Goal: Task Accomplishment & Management: Complete application form

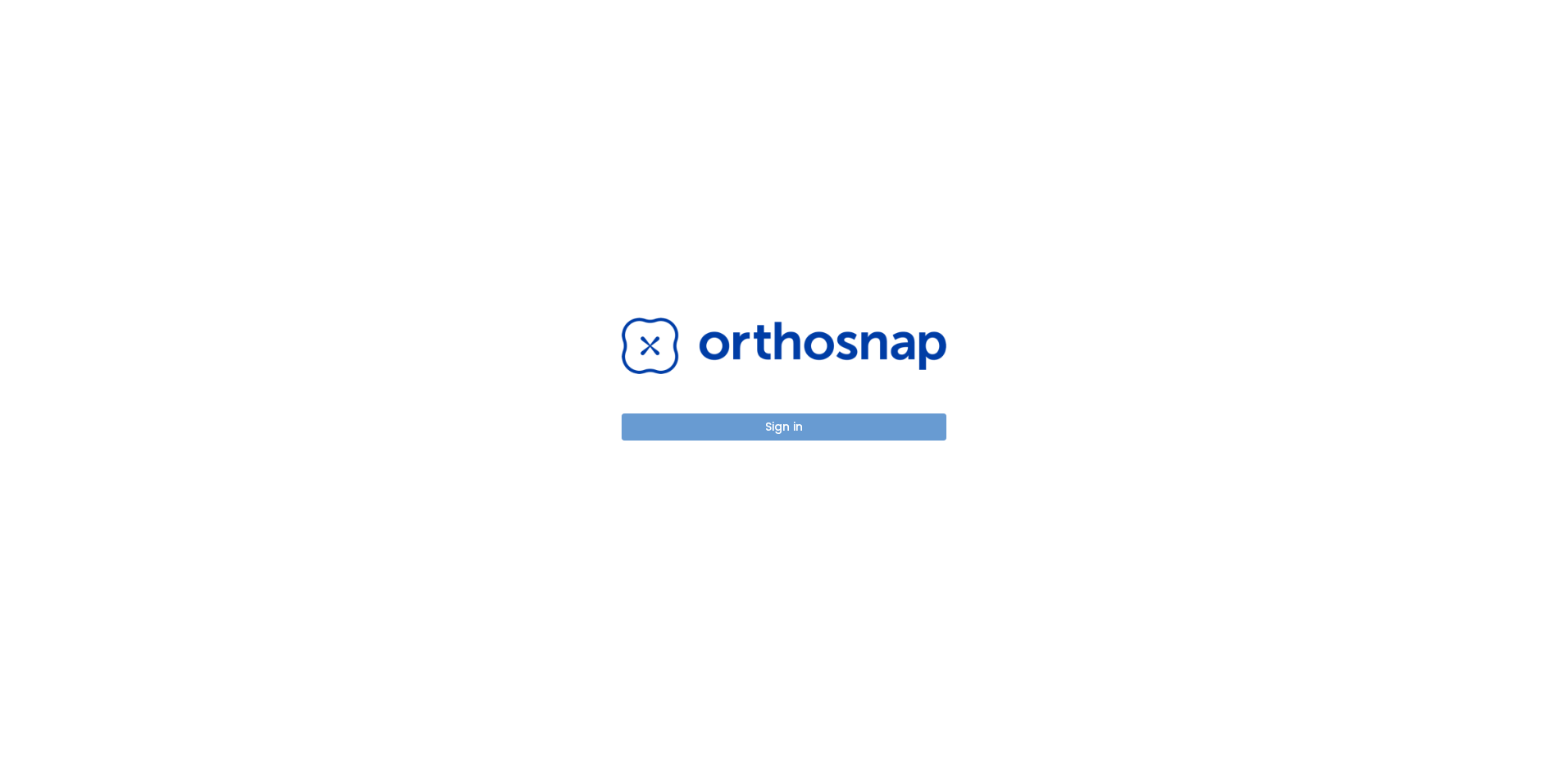
click at [770, 425] on button "Sign in" at bounding box center [783, 427] width 325 height 27
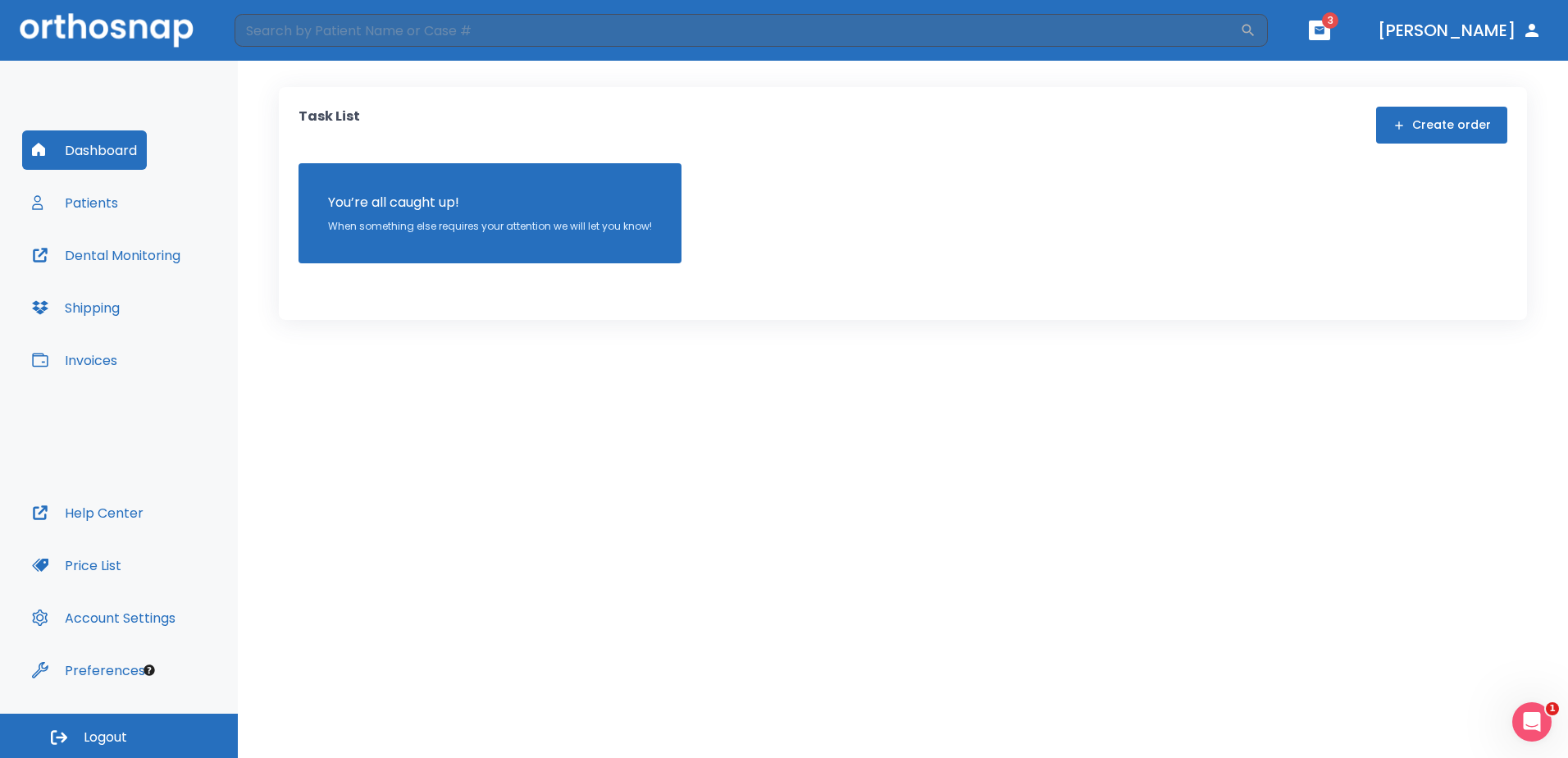
click at [1412, 127] on button "Create order" at bounding box center [1441, 125] width 132 height 37
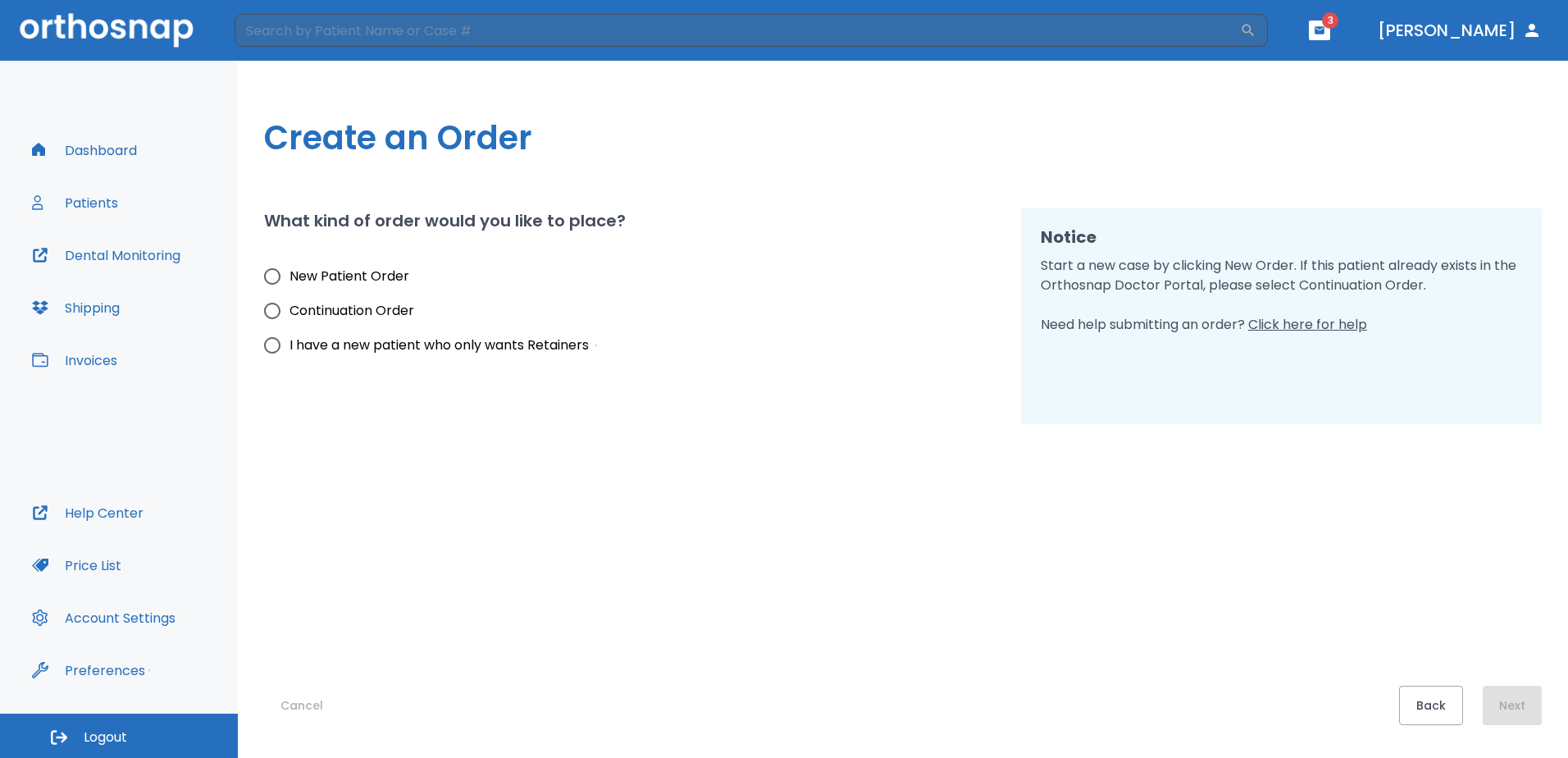
click at [273, 277] on input "New Patient Order" at bounding box center [271, 276] width 34 height 34
radio input "true"
click at [1506, 722] on button "Next" at bounding box center [1511, 705] width 59 height 39
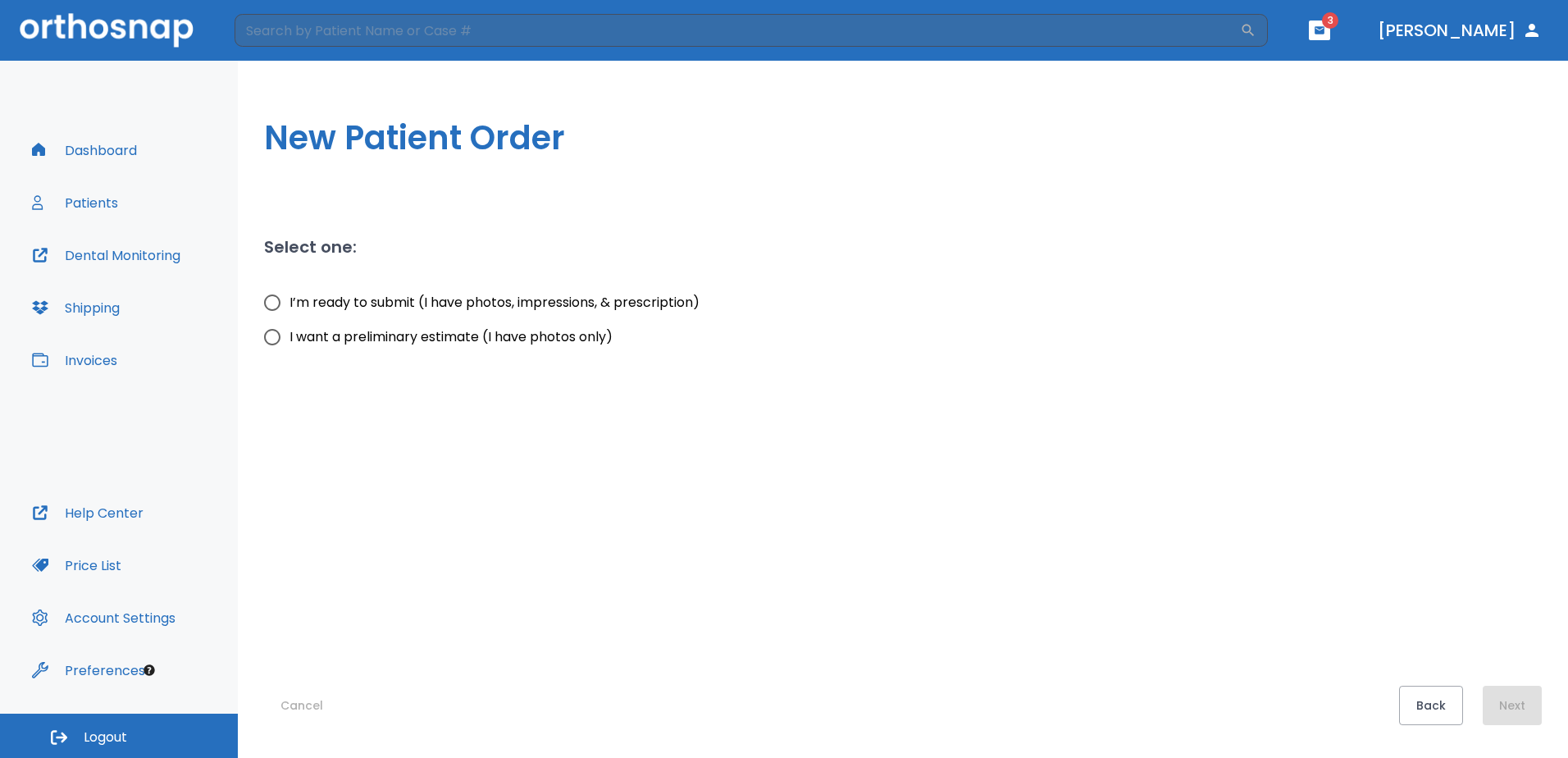
click at [270, 306] on input "I’m ready to submit (I have photos, impressions, & prescription)" at bounding box center [271, 302] width 34 height 34
radio input "true"
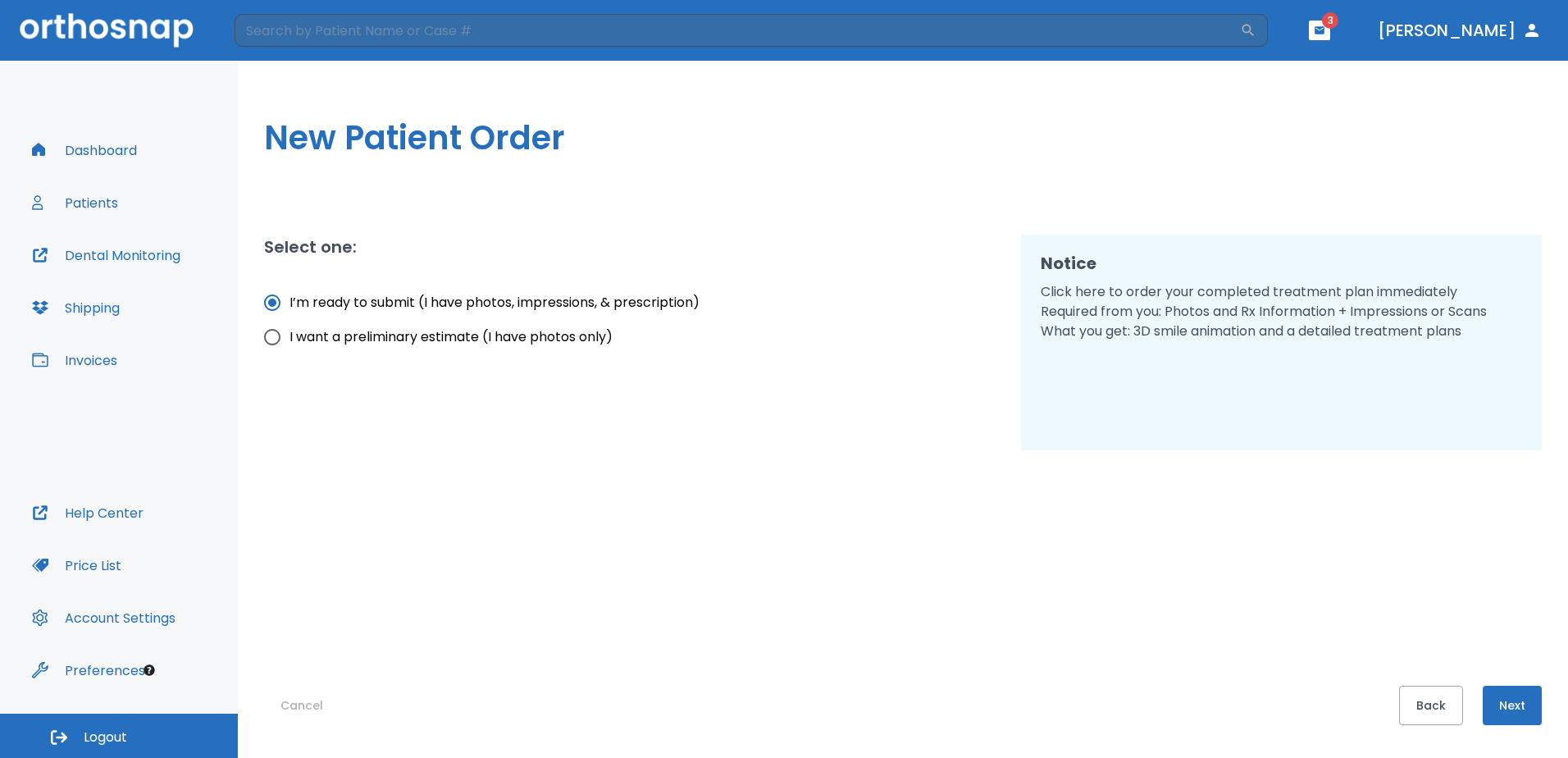
click at [1506, 712] on button "Next" at bounding box center [1511, 705] width 59 height 39
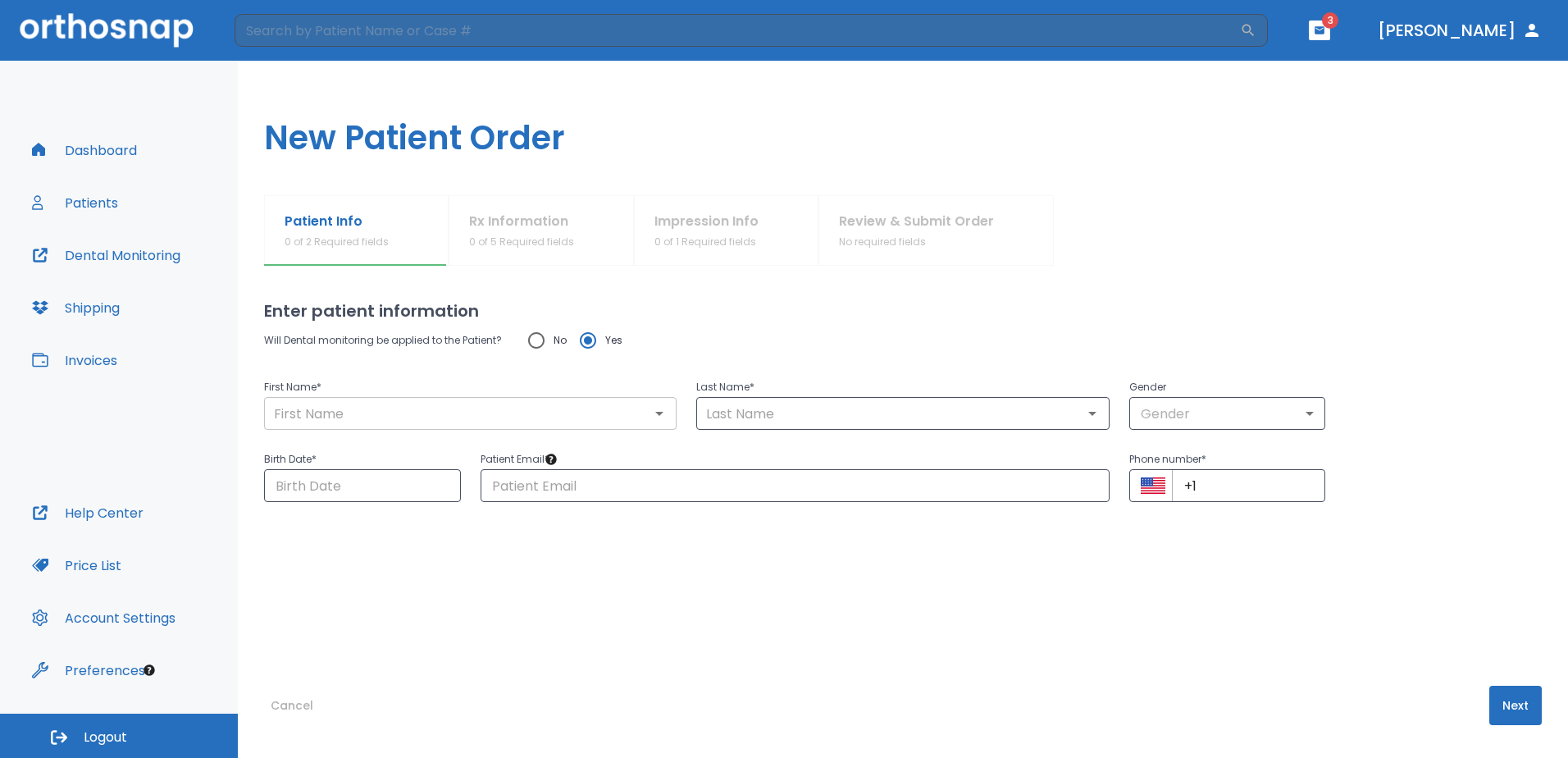
click at [482, 408] on input "text" at bounding box center [470, 414] width 403 height 23
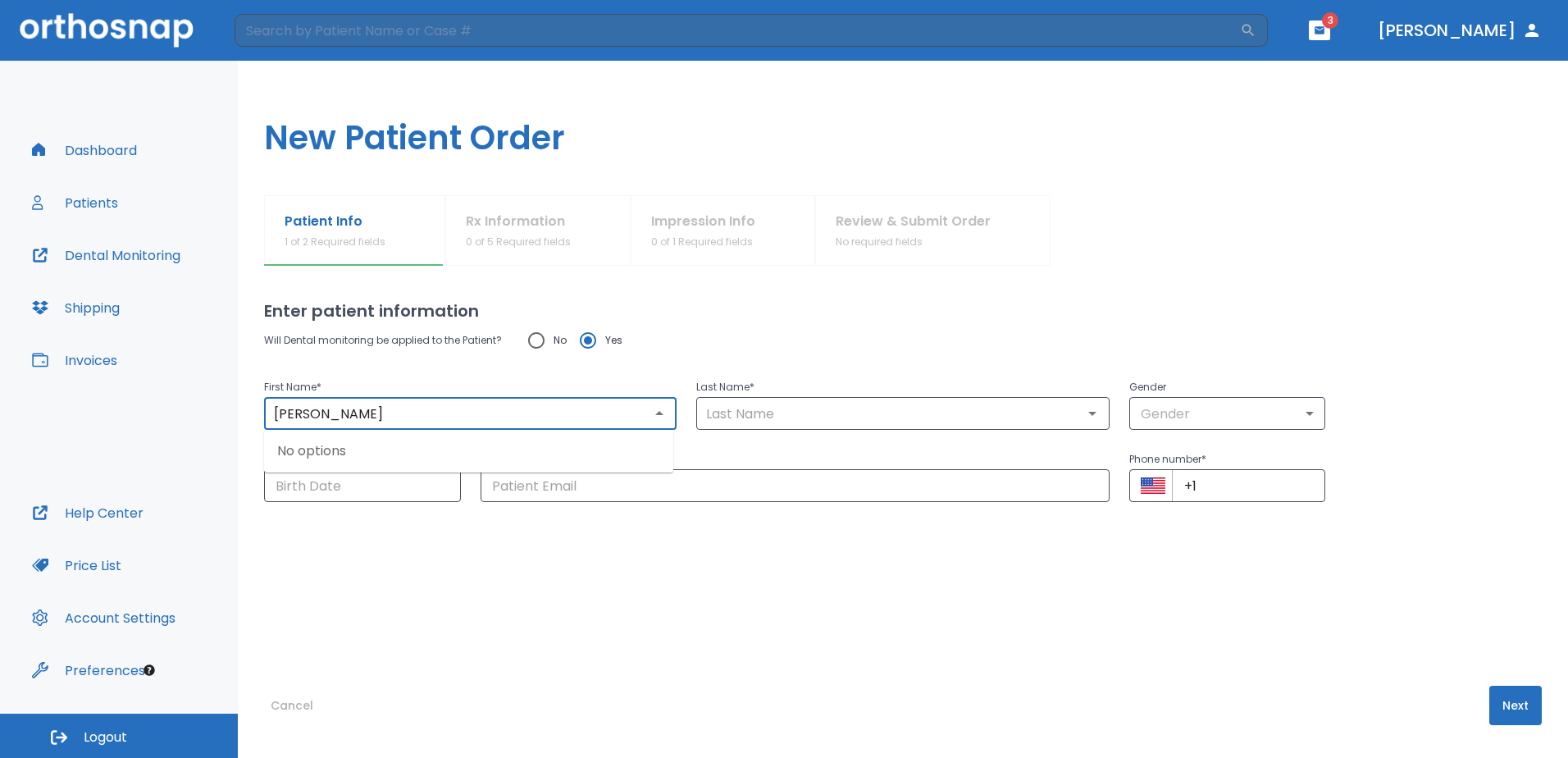
type input "Justin"
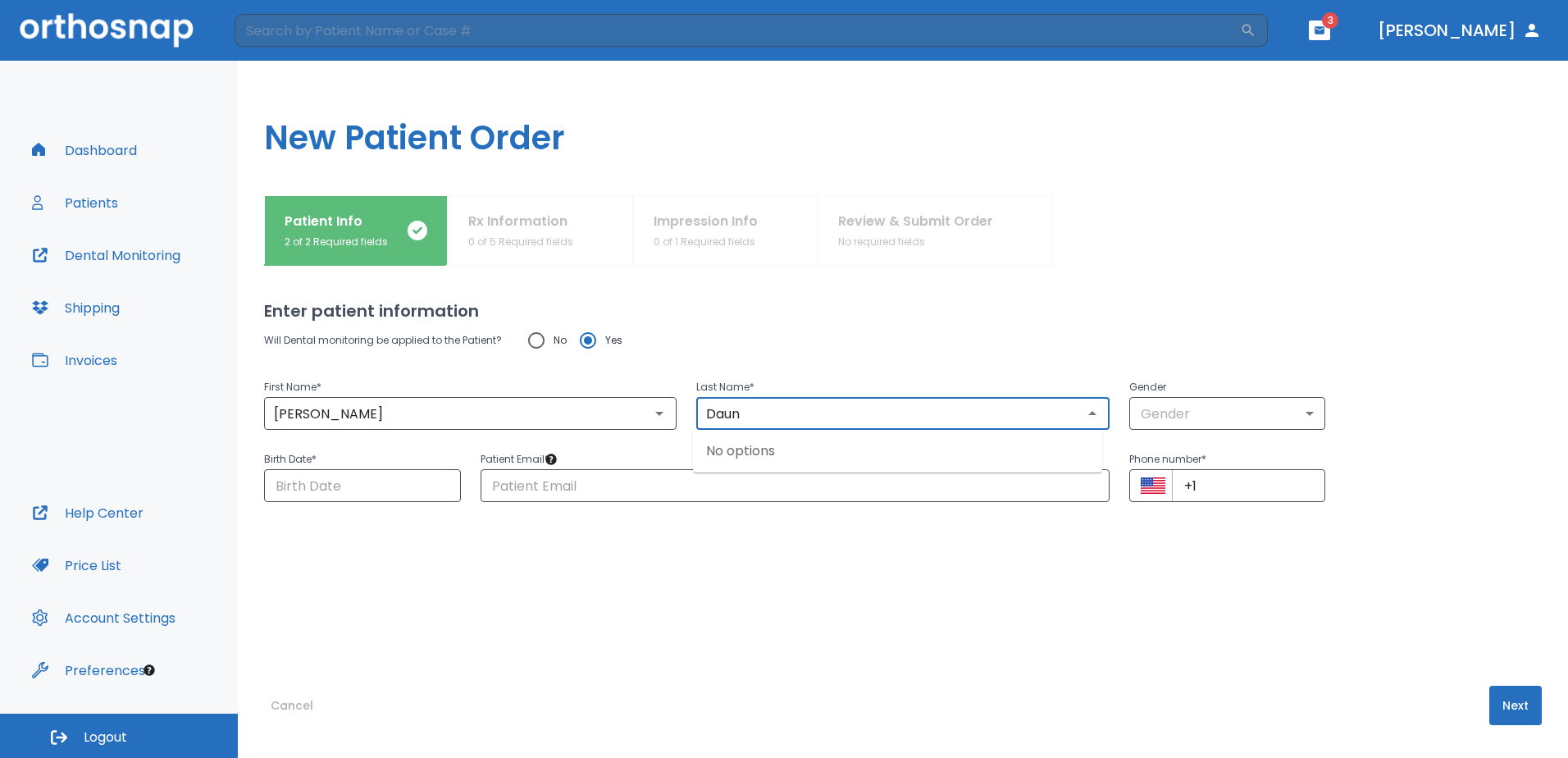
type input "Daun"
click at [1233, 419] on body "​ 3 Dr. Barr Dashboard Patients Dental Monitoring Shipping Invoices Help Center…" at bounding box center [784, 379] width 1568 height 758
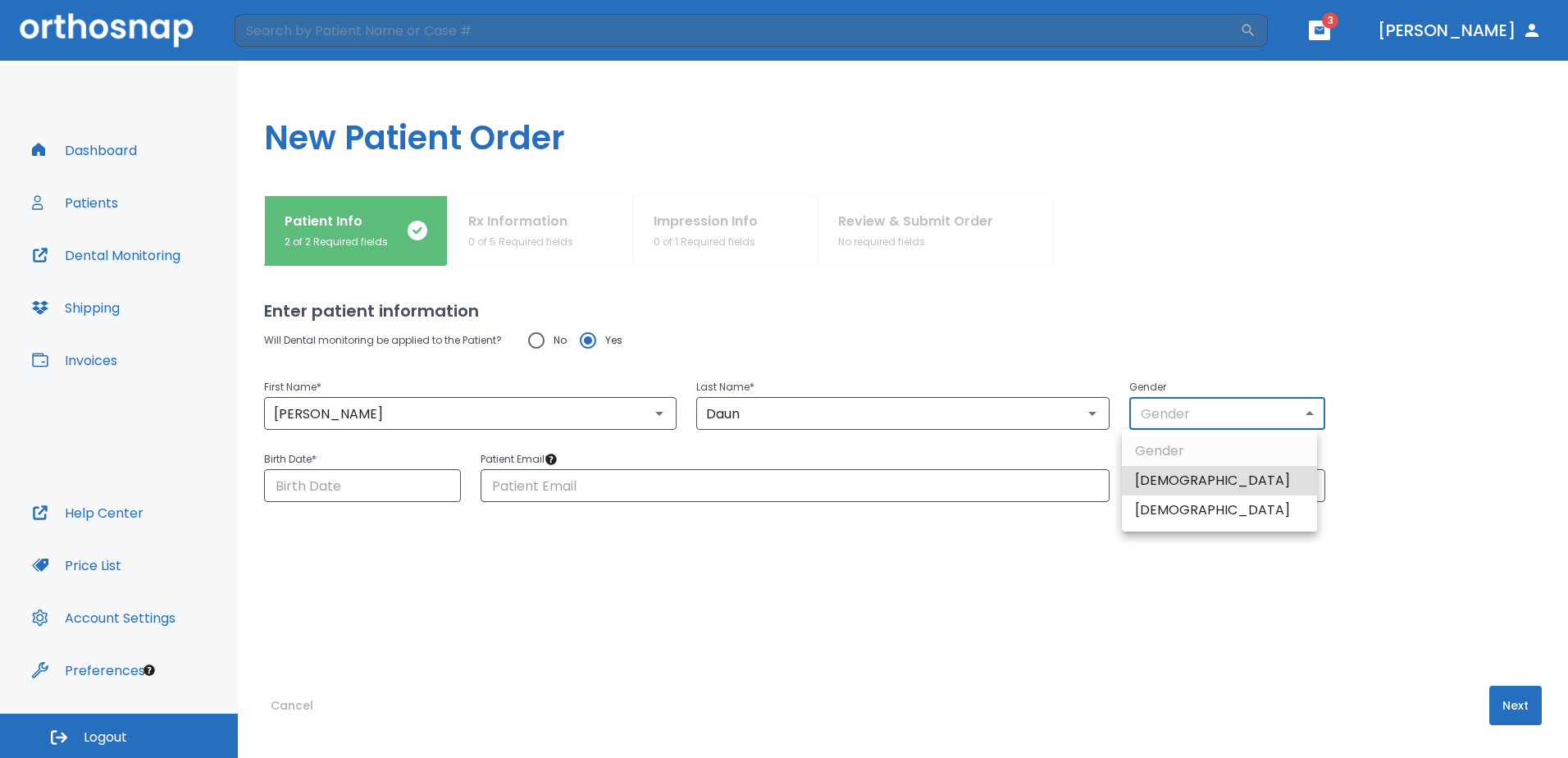
click at [1184, 476] on li "Male" at bounding box center [1219, 481] width 195 height 29
type input "1"
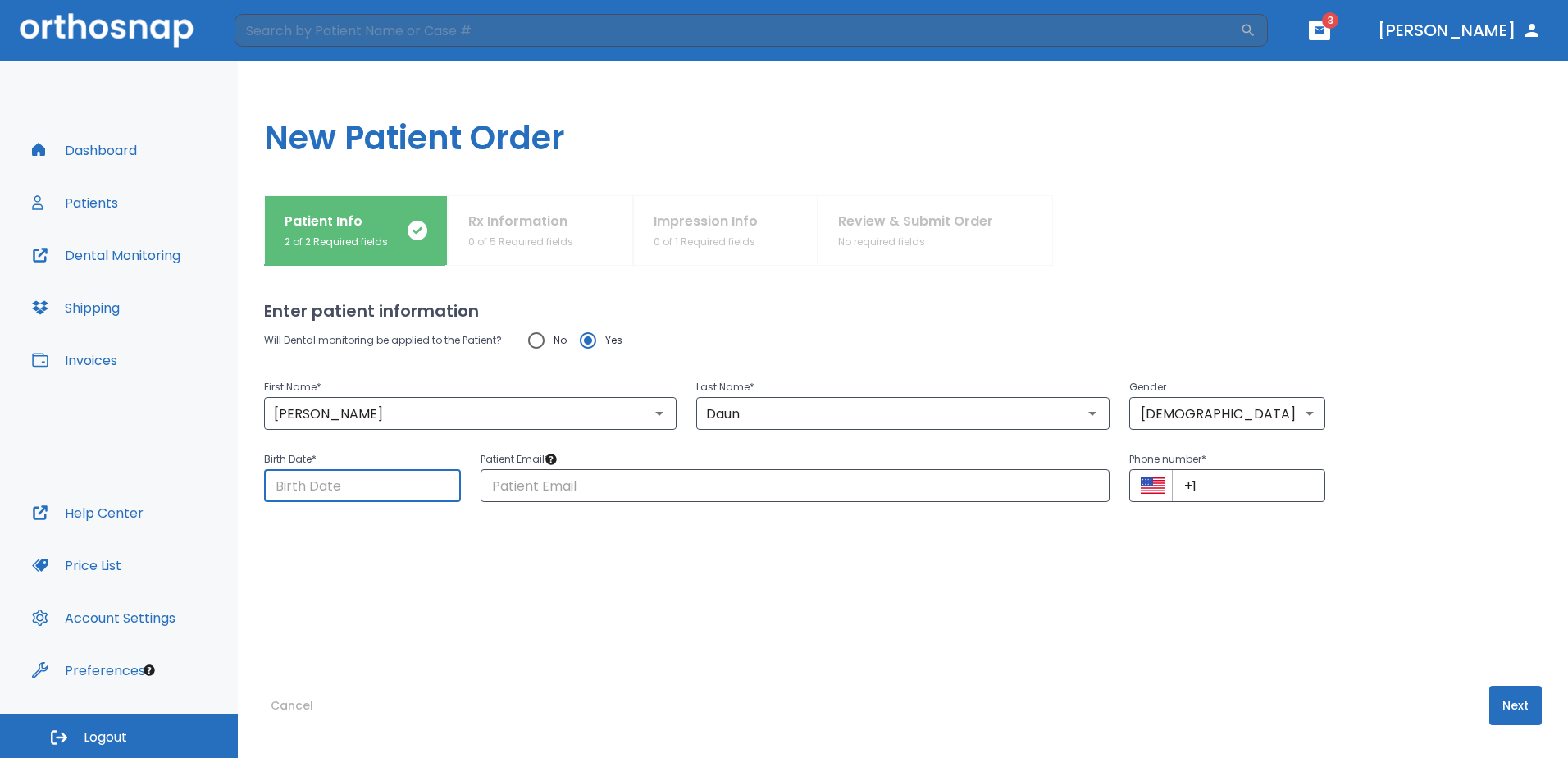
click at [302, 488] on input "Choose date" at bounding box center [363, 486] width 197 height 33
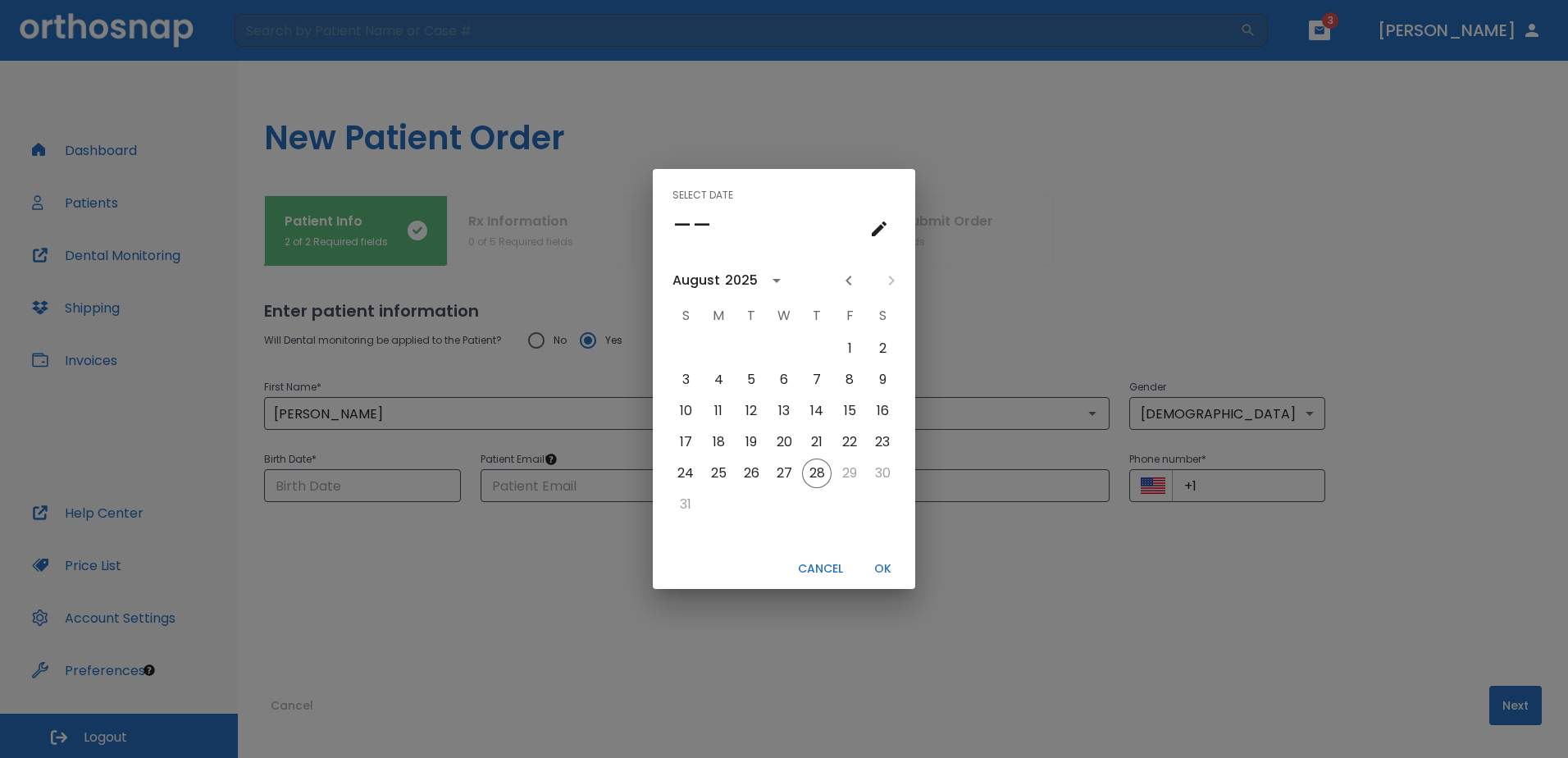
click at [775, 285] on icon "calendar view is open, switch to year view" at bounding box center [776, 280] width 20 height 20
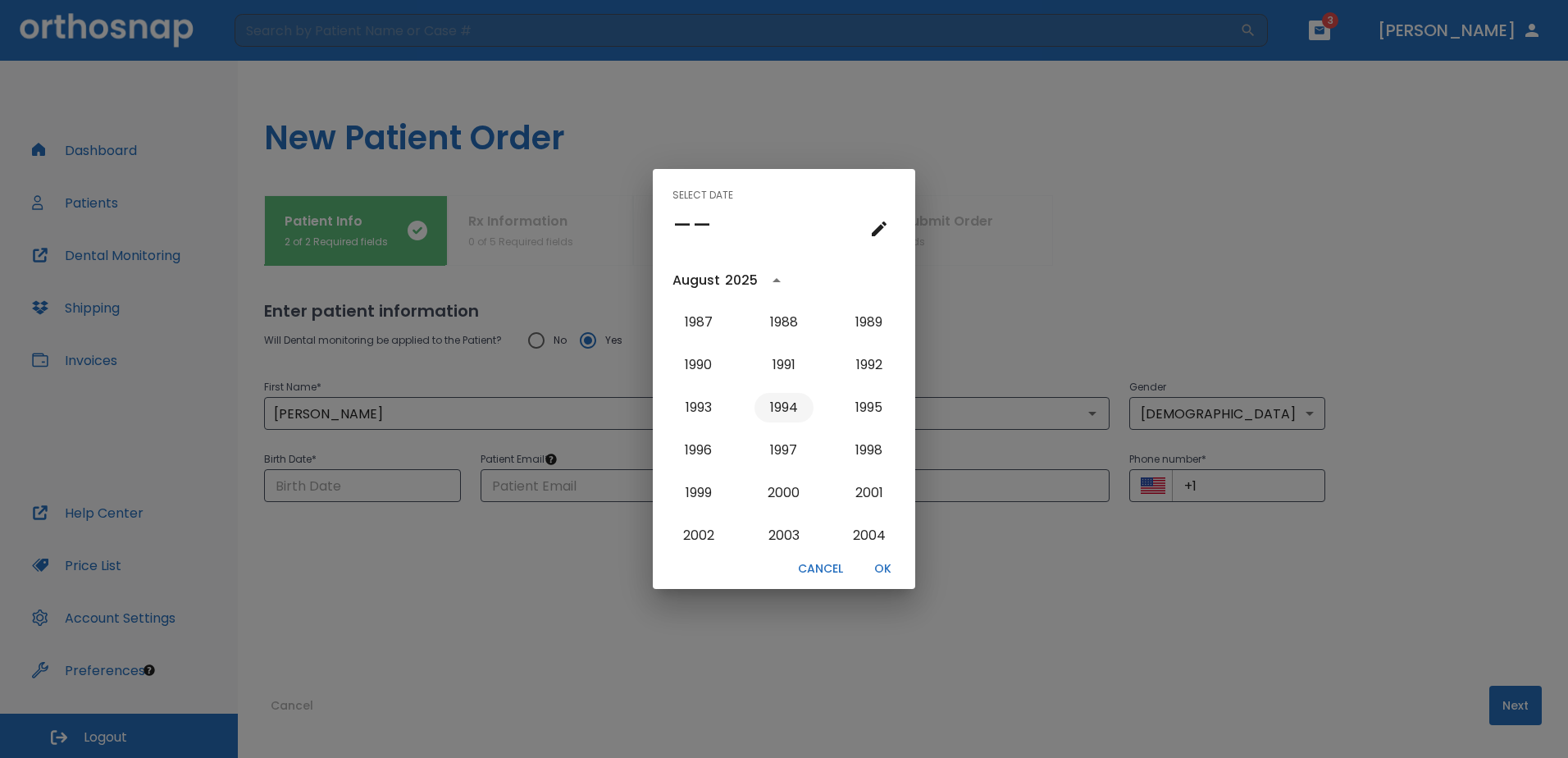
click at [796, 404] on button "1994" at bounding box center [783, 408] width 59 height 29
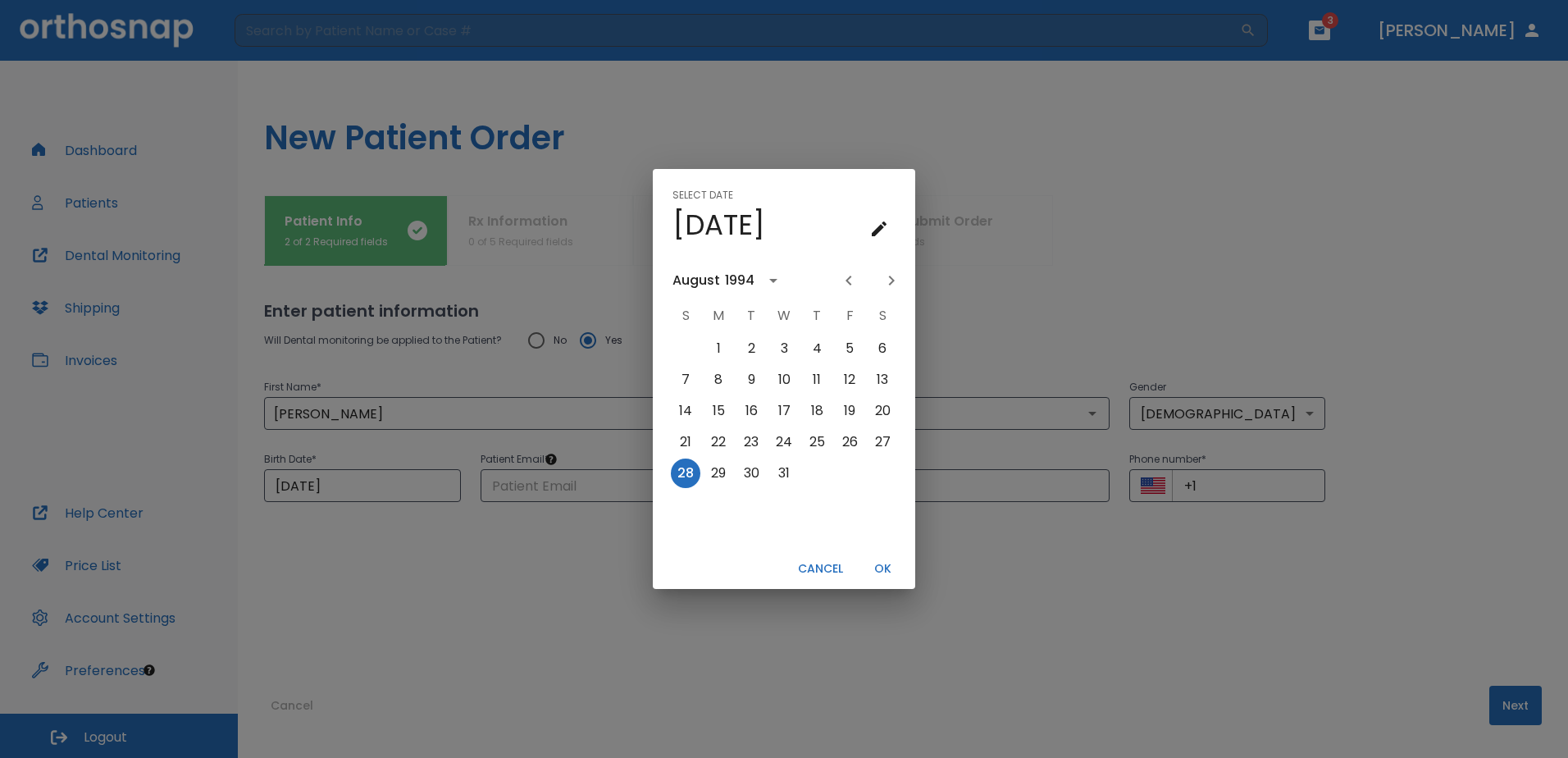
scroll to position [0, 0]
click at [848, 282] on icon "Previous month" at bounding box center [848, 280] width 20 height 20
click at [855, 471] on button "29" at bounding box center [849, 473] width 29 height 29
type input "07/29/1994"
click at [881, 565] on button "OK" at bounding box center [882, 569] width 53 height 27
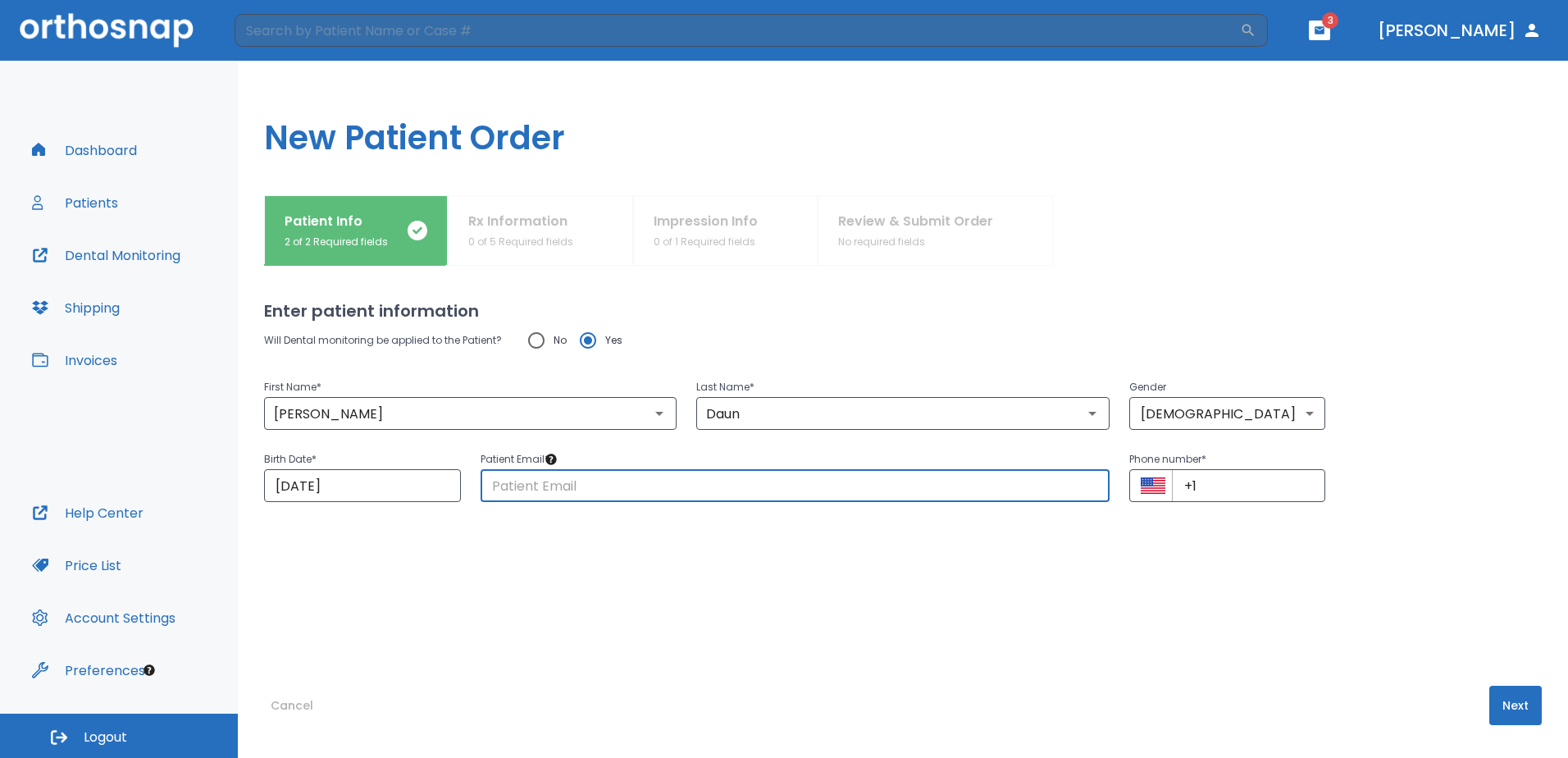
click at [536, 489] on input "text" at bounding box center [795, 486] width 629 height 33
type input "justindaun@gmail.com"
click at [1223, 490] on input "+1" at bounding box center [1248, 486] width 154 height 33
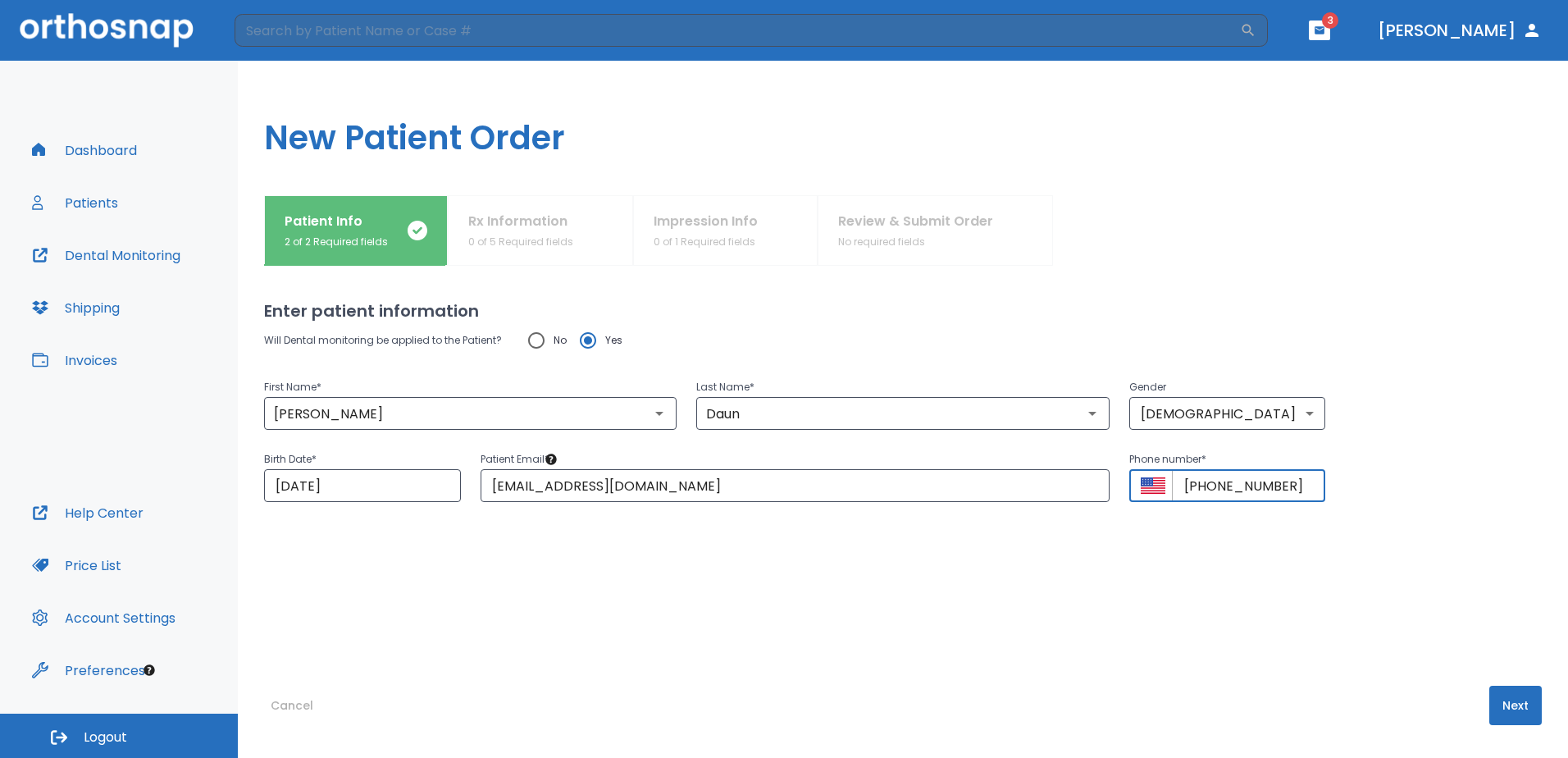
type input "+1 (317) 727-6503"
click at [1516, 714] on button "Next" at bounding box center [1515, 705] width 53 height 39
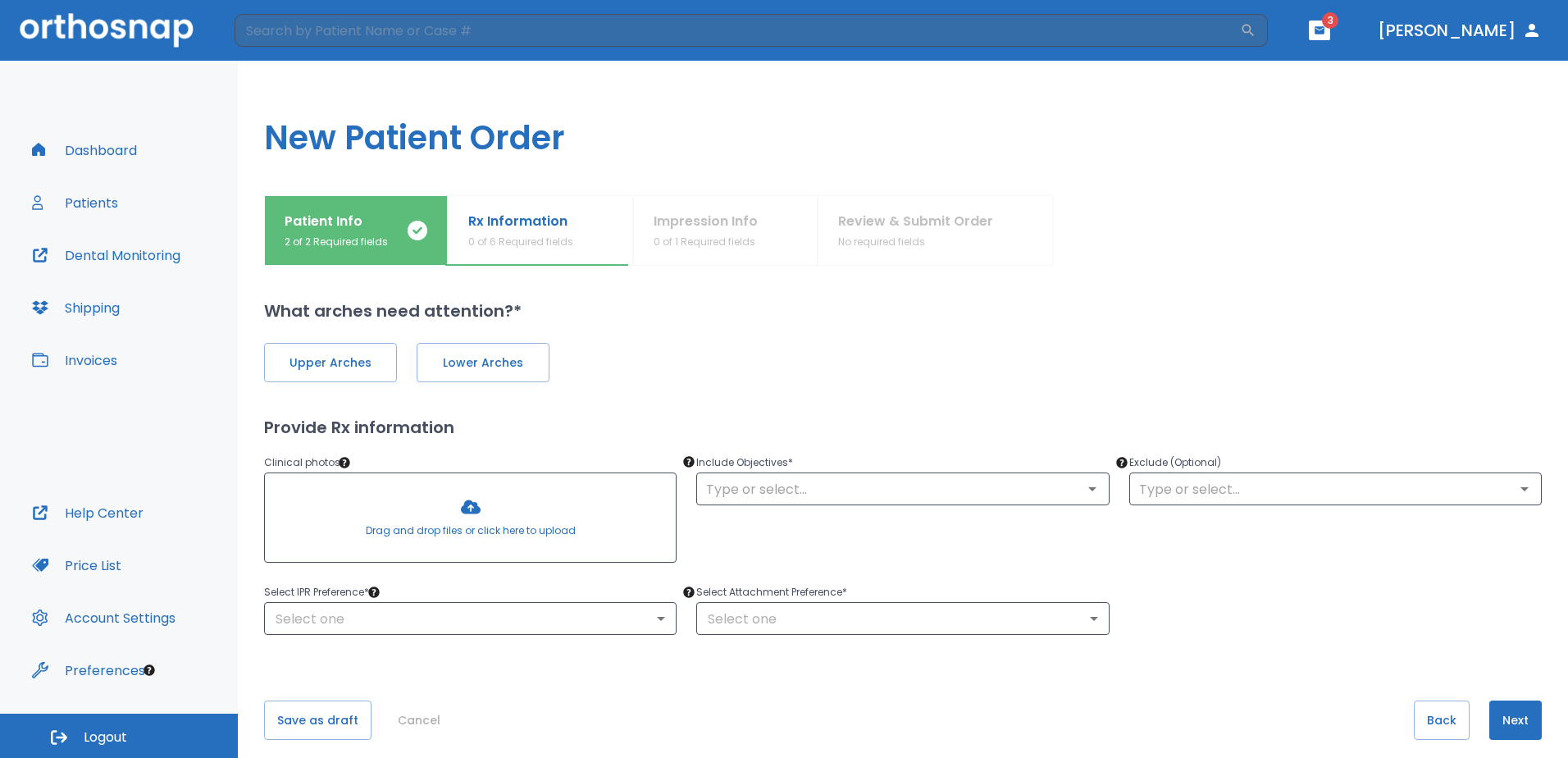
click at [410, 507] on div at bounding box center [470, 517] width 411 height 89
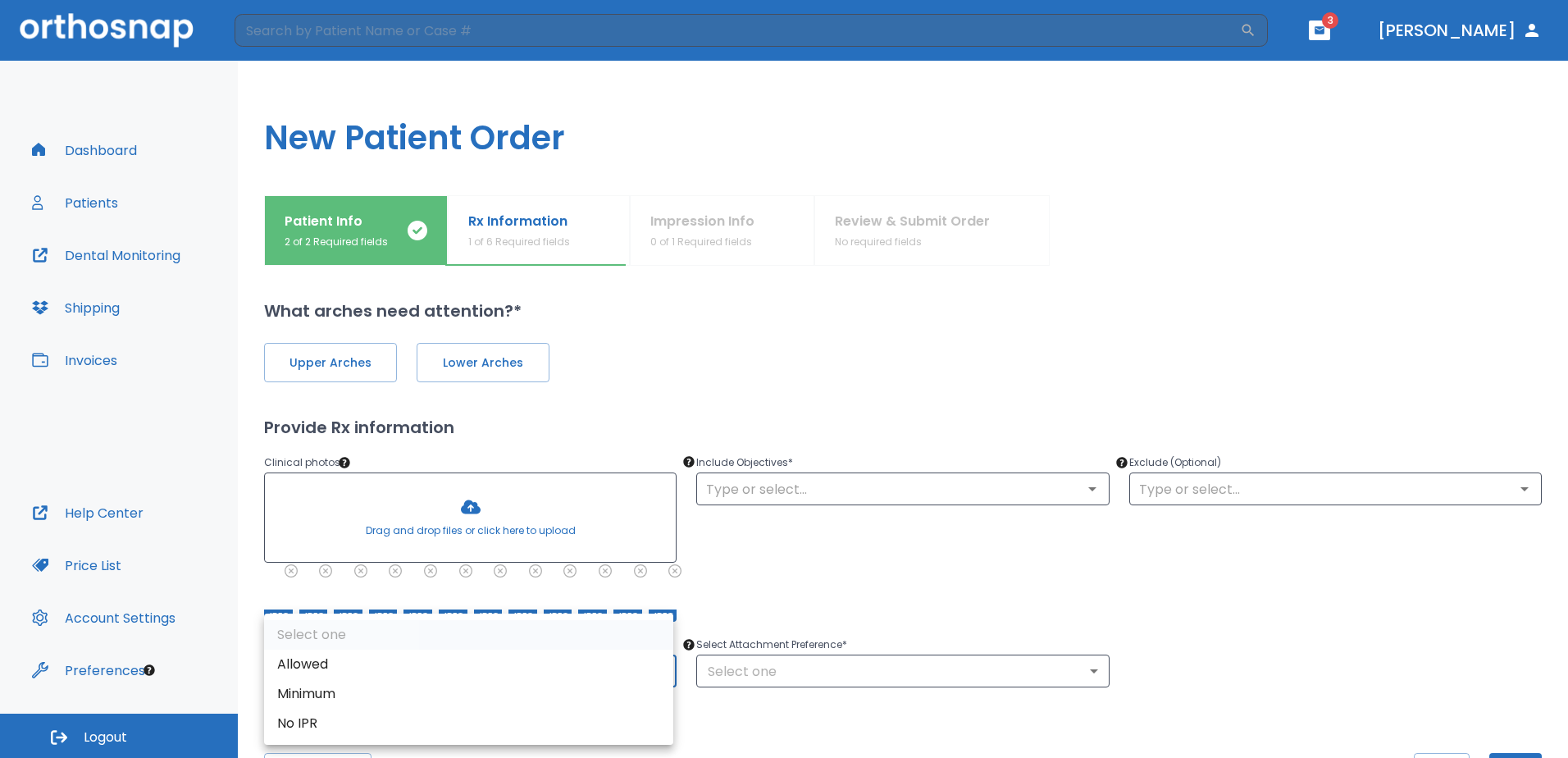
click at [656, 671] on body "​ 3 Dr. Barr Dashboard Patients Dental Monitoring Shipping Invoices Help Center…" at bounding box center [784, 379] width 1568 height 758
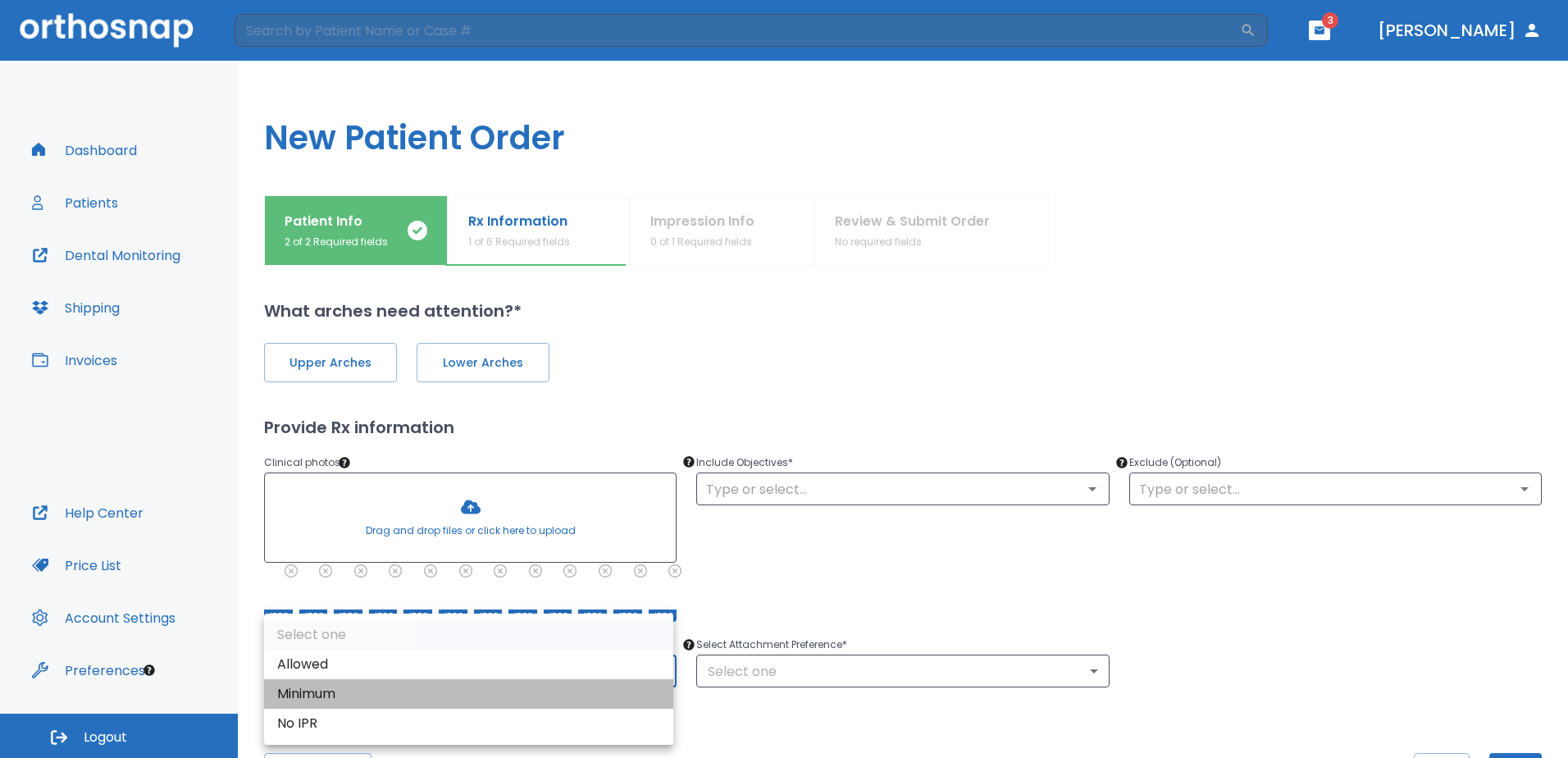
click at [394, 695] on li "Minimum" at bounding box center [469, 694] width 410 height 29
type input "2"
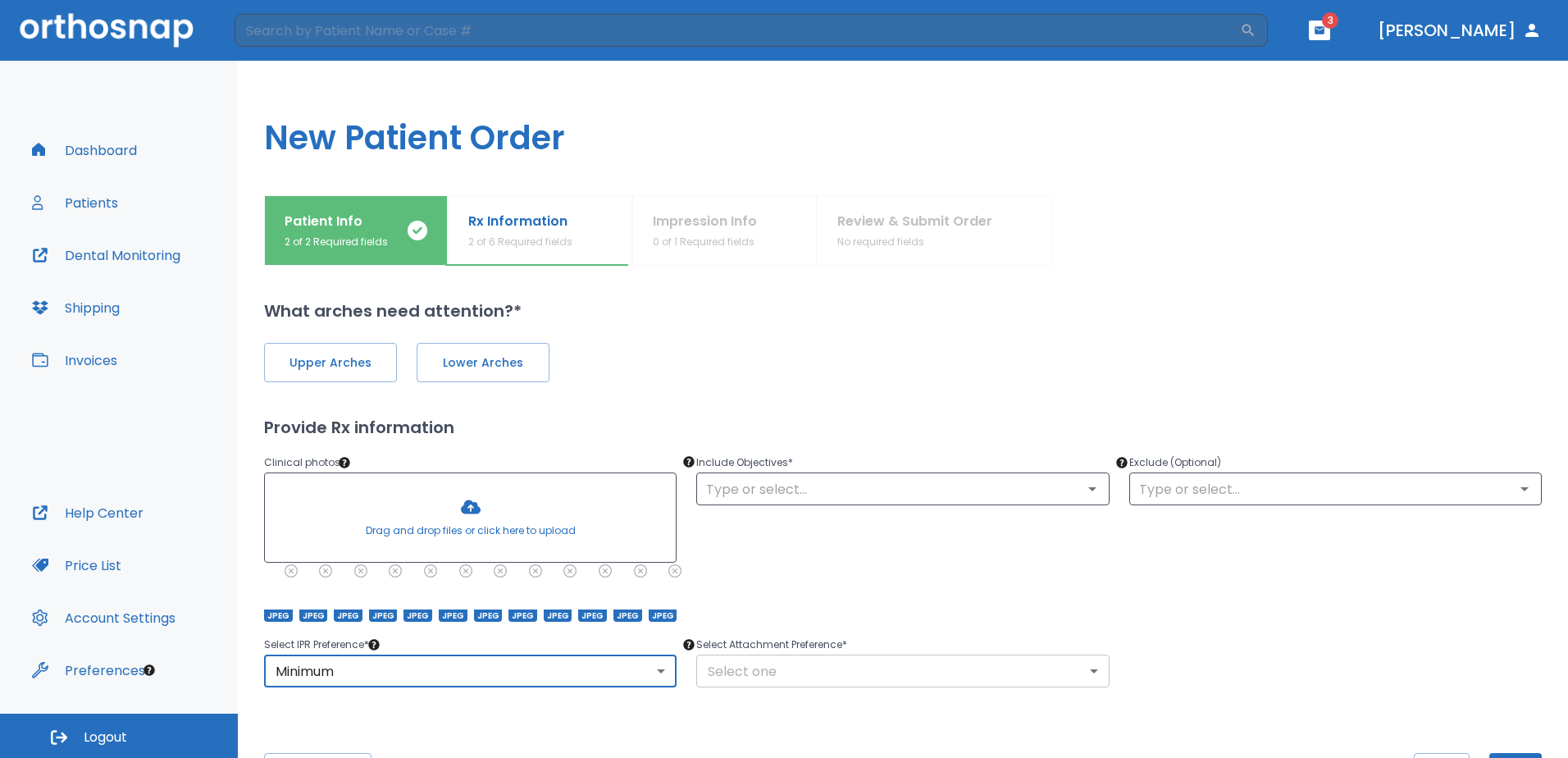
click at [843, 672] on body "​ 3 Dr. Barr Dashboard Patients Dental Monitoring Shipping Invoices Help Center…" at bounding box center [784, 379] width 1568 height 758
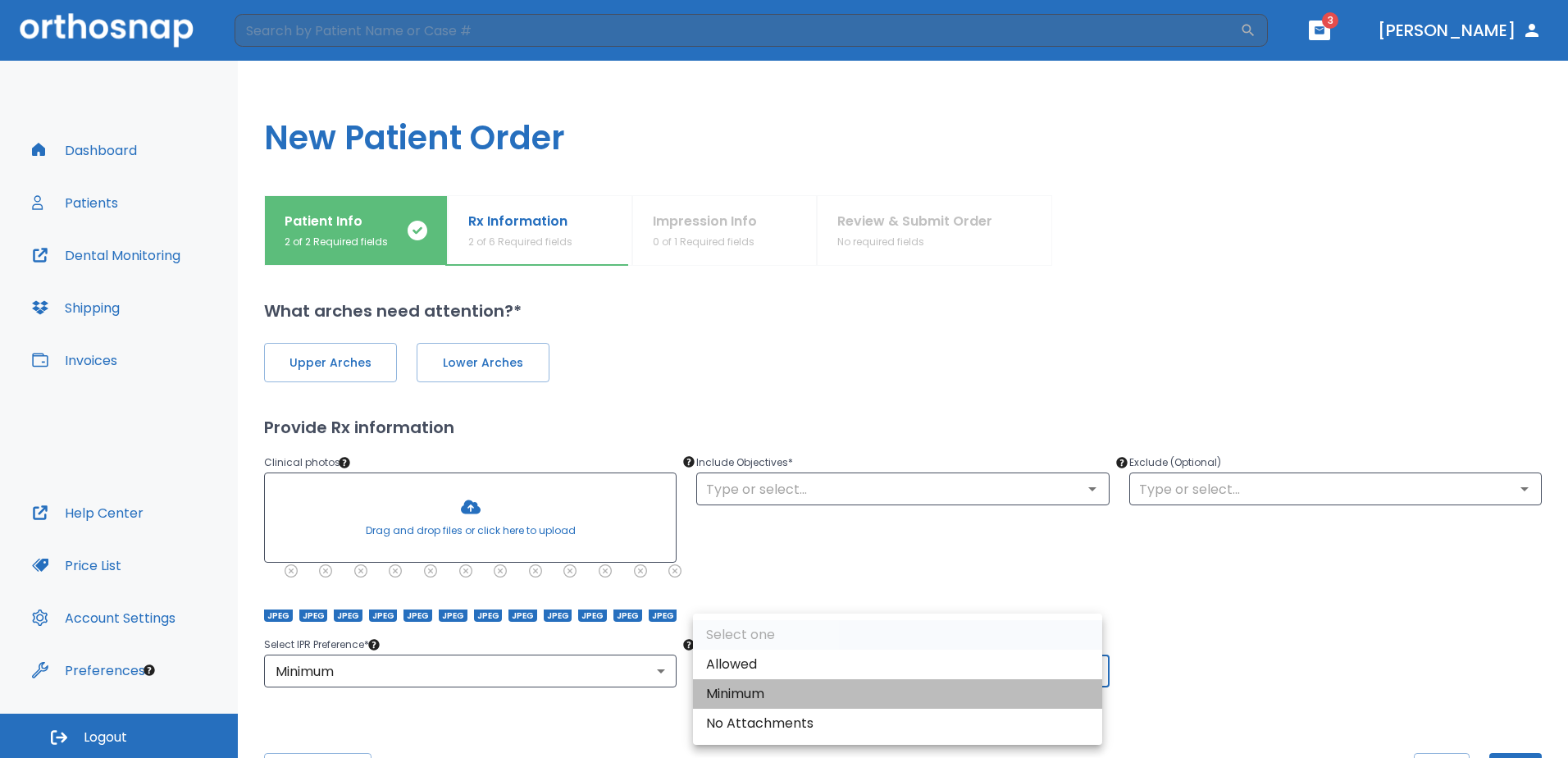
click at [828, 689] on li "Minimum" at bounding box center [897, 694] width 410 height 29
type input "2"
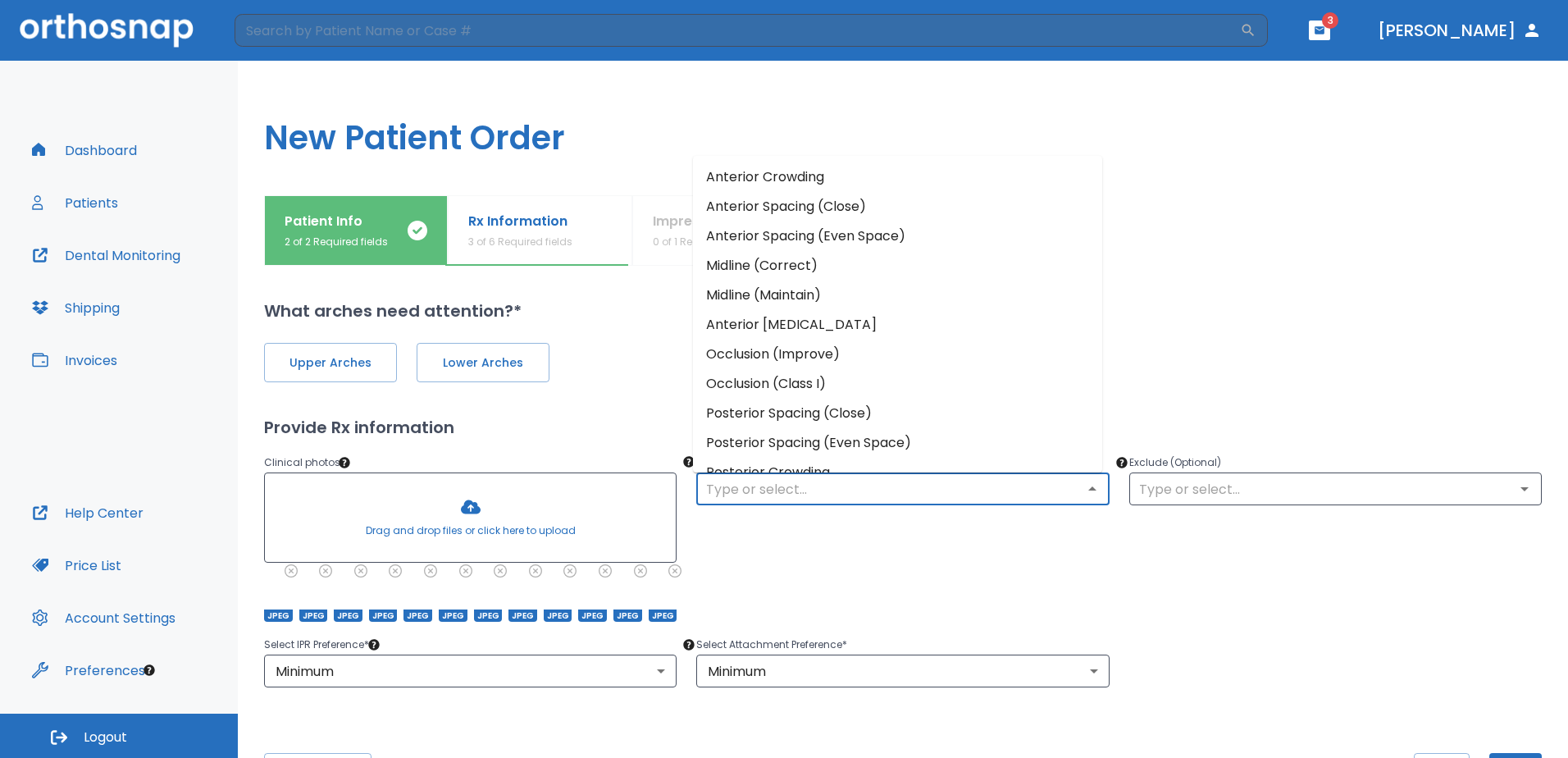
click at [813, 492] on input "text" at bounding box center [902, 489] width 403 height 23
click at [794, 181] on li "Anterior Crowding" at bounding box center [897, 177] width 410 height 29
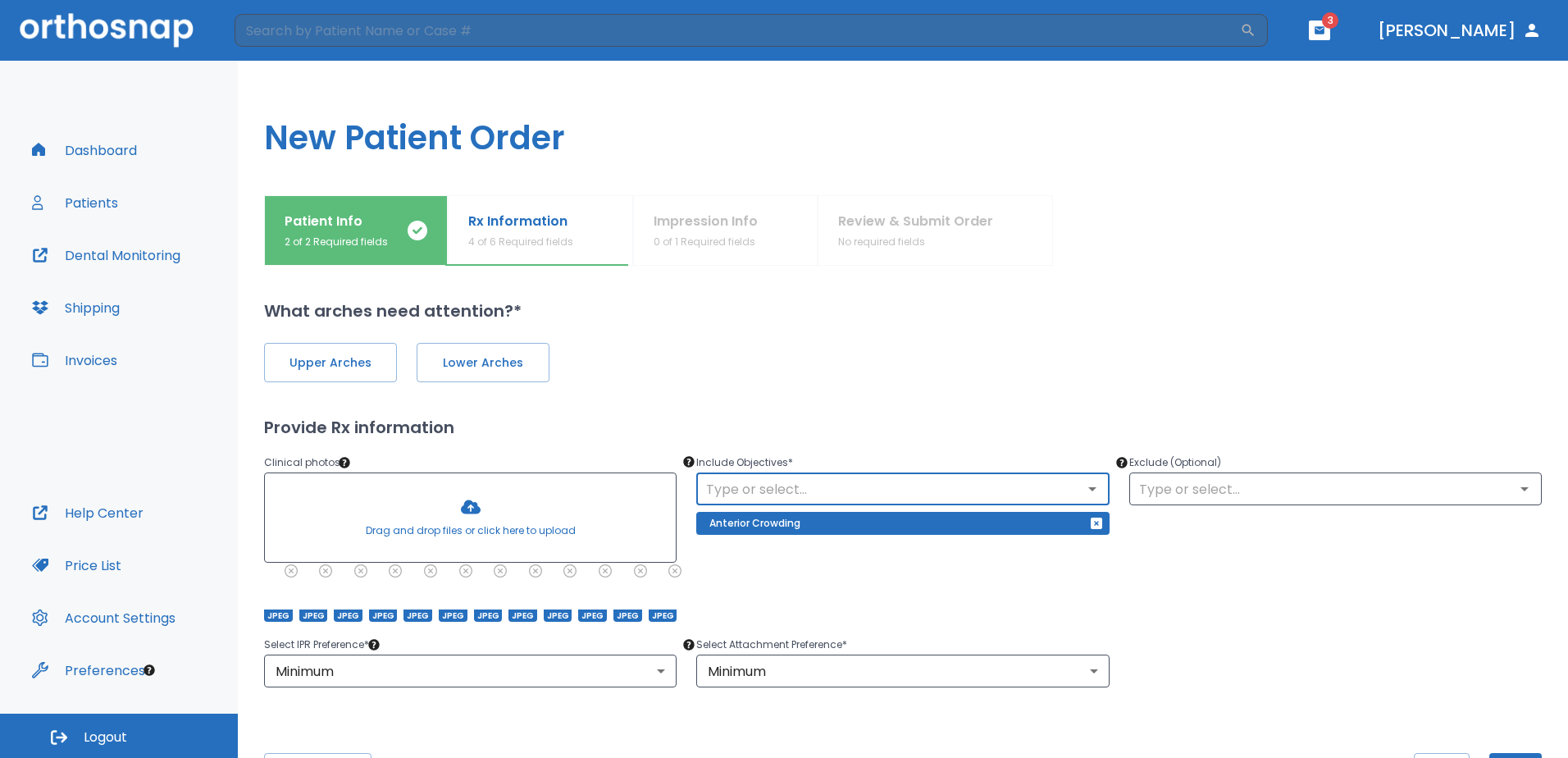
click at [1093, 492] on icon "Open" at bounding box center [1092, 489] width 20 height 20
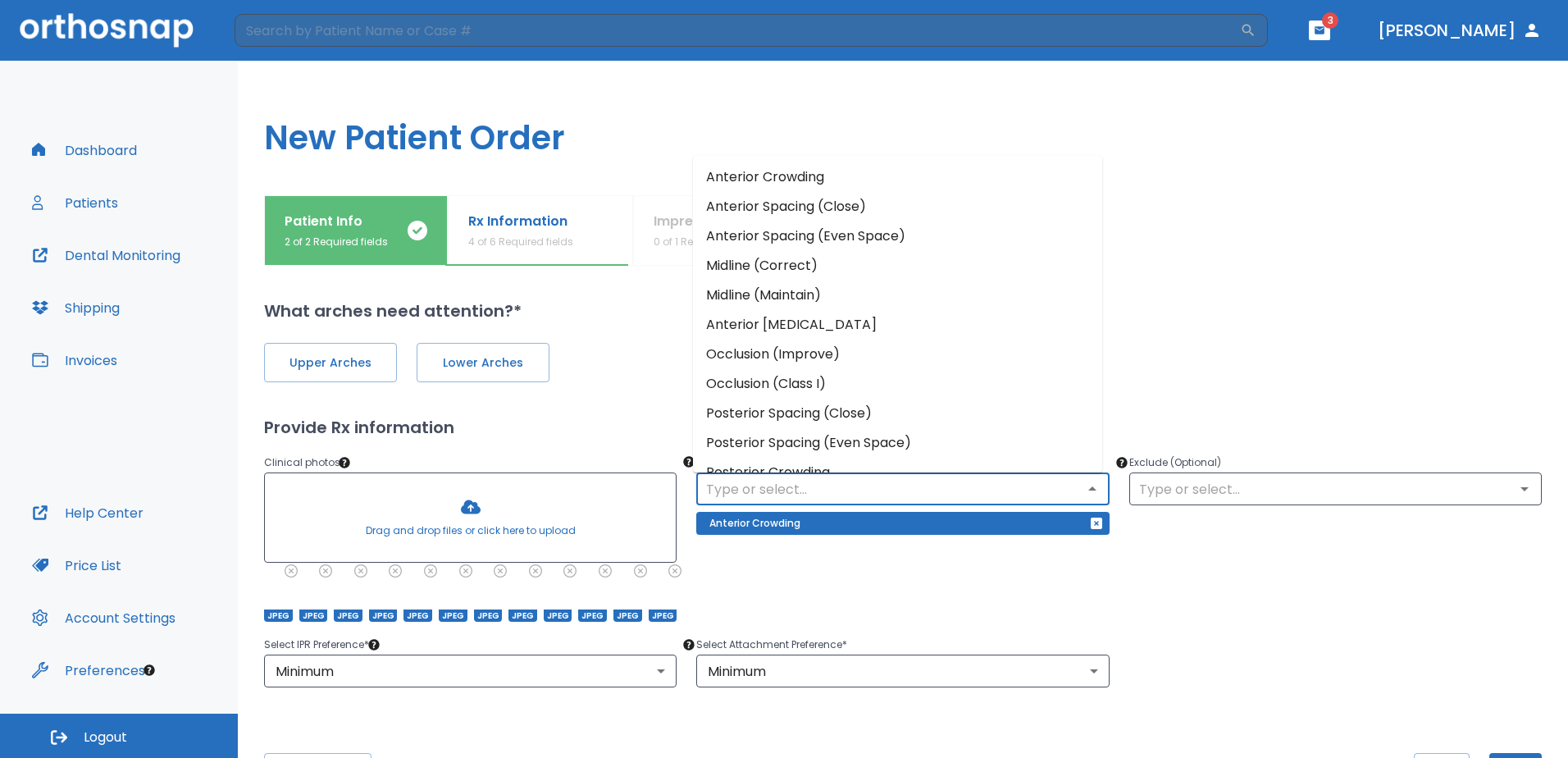
click at [784, 289] on li "Midline (Maintain)" at bounding box center [897, 296] width 410 height 29
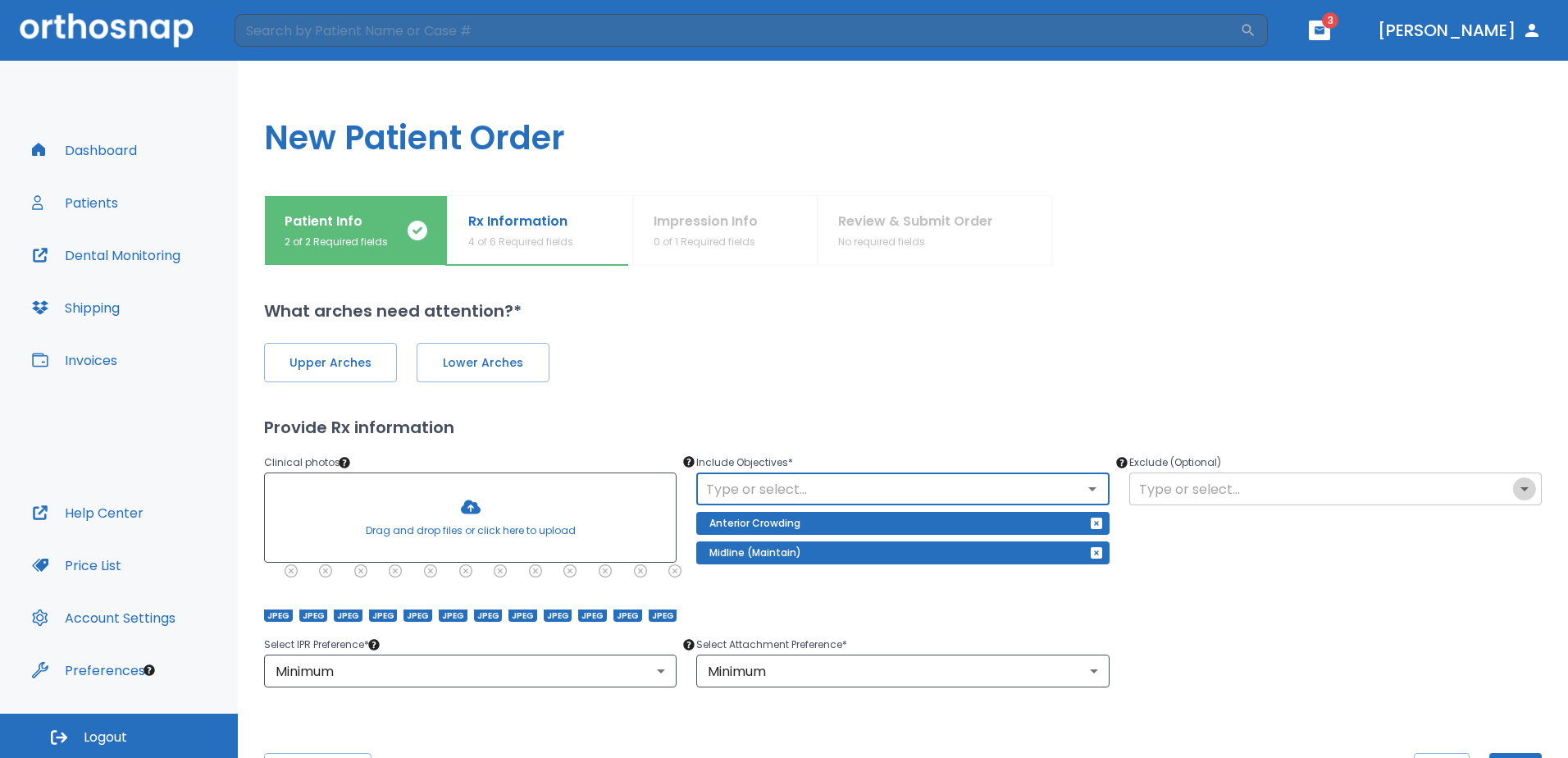
click at [1518, 490] on icon "Open" at bounding box center [1524, 489] width 20 height 20
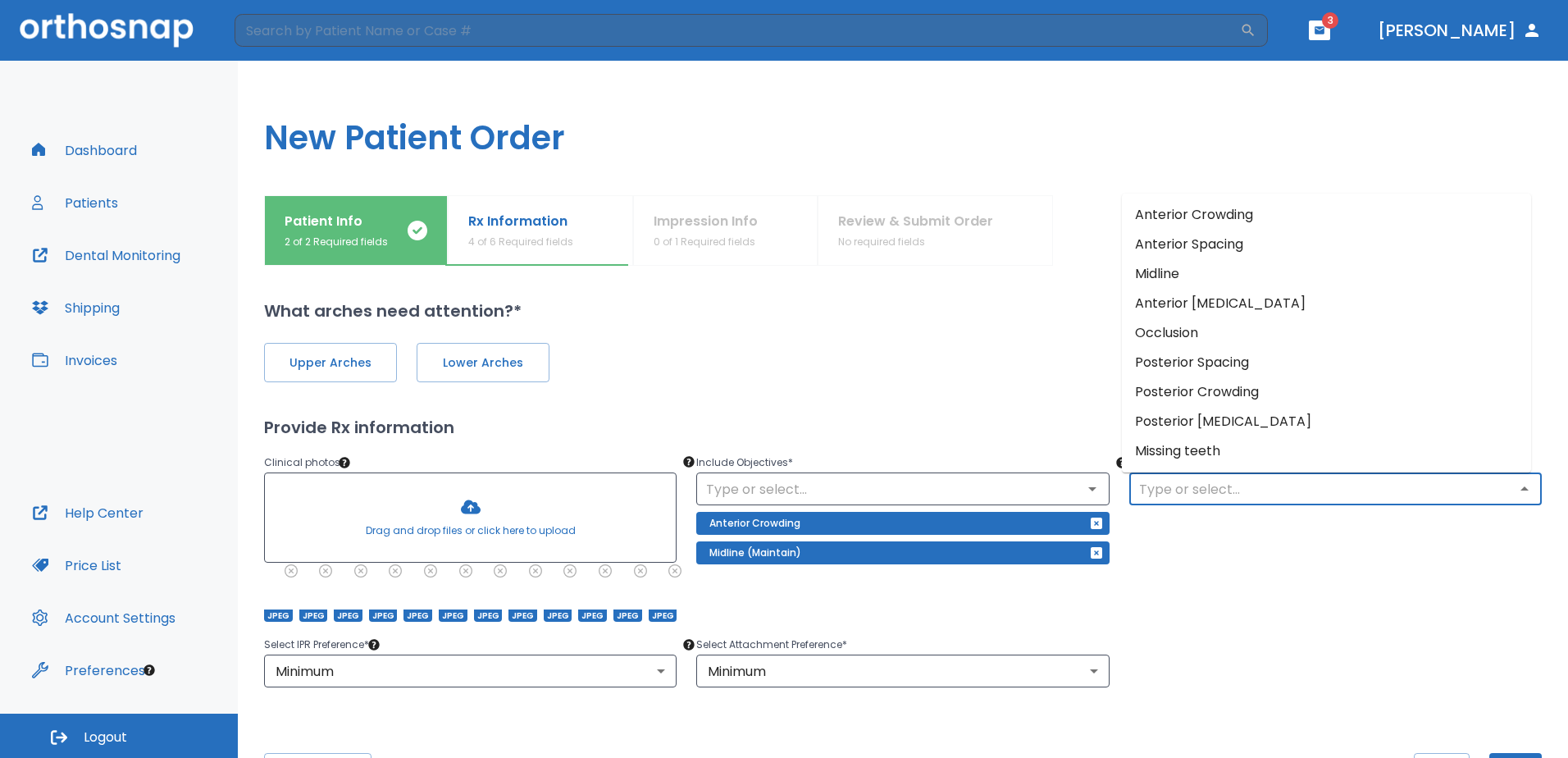
click at [1207, 610] on div "Exclude (Optional) ​" at bounding box center [1325, 527] width 432 height 188
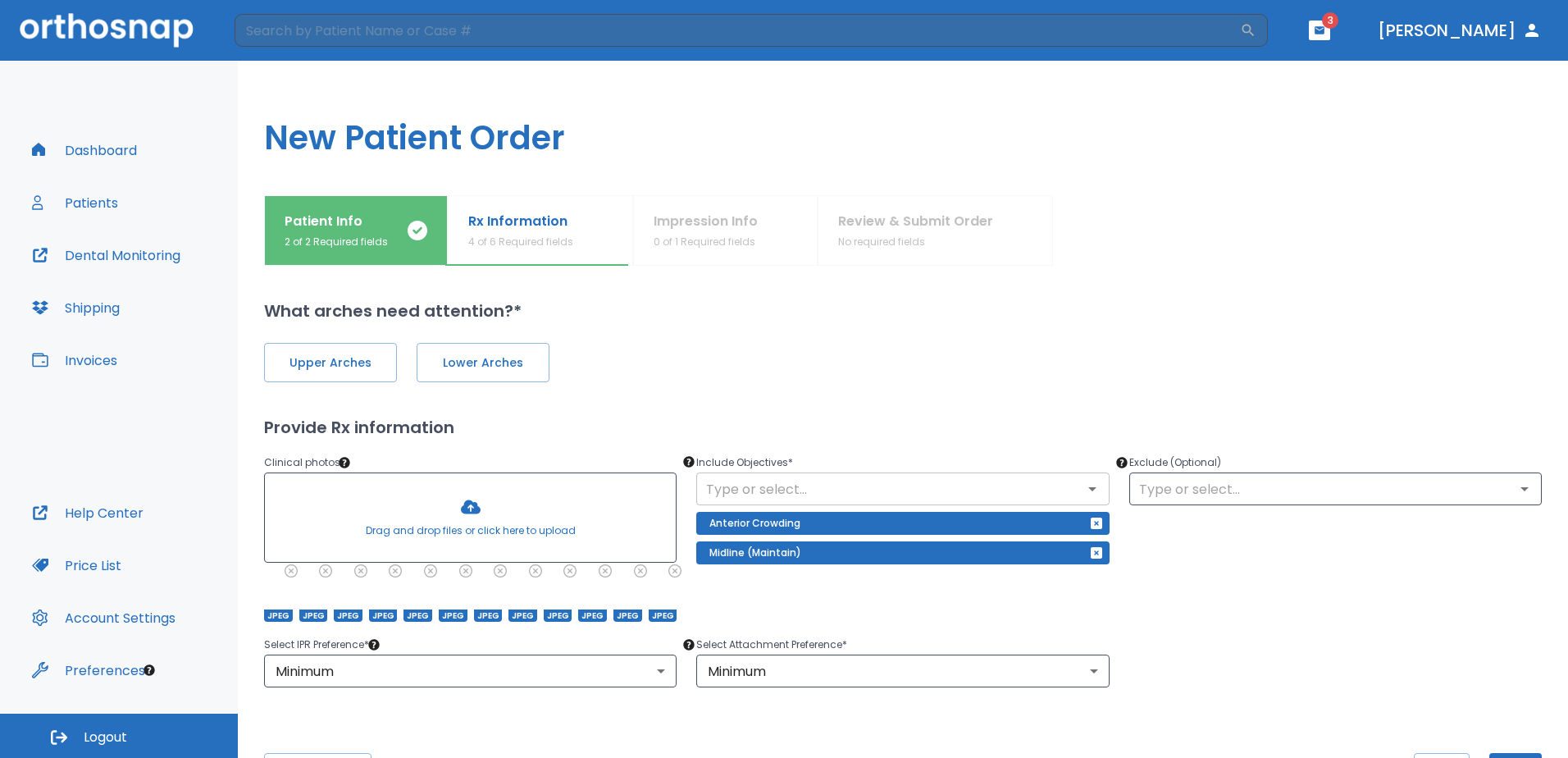
click at [1086, 486] on icon "Open" at bounding box center [1092, 489] width 20 height 20
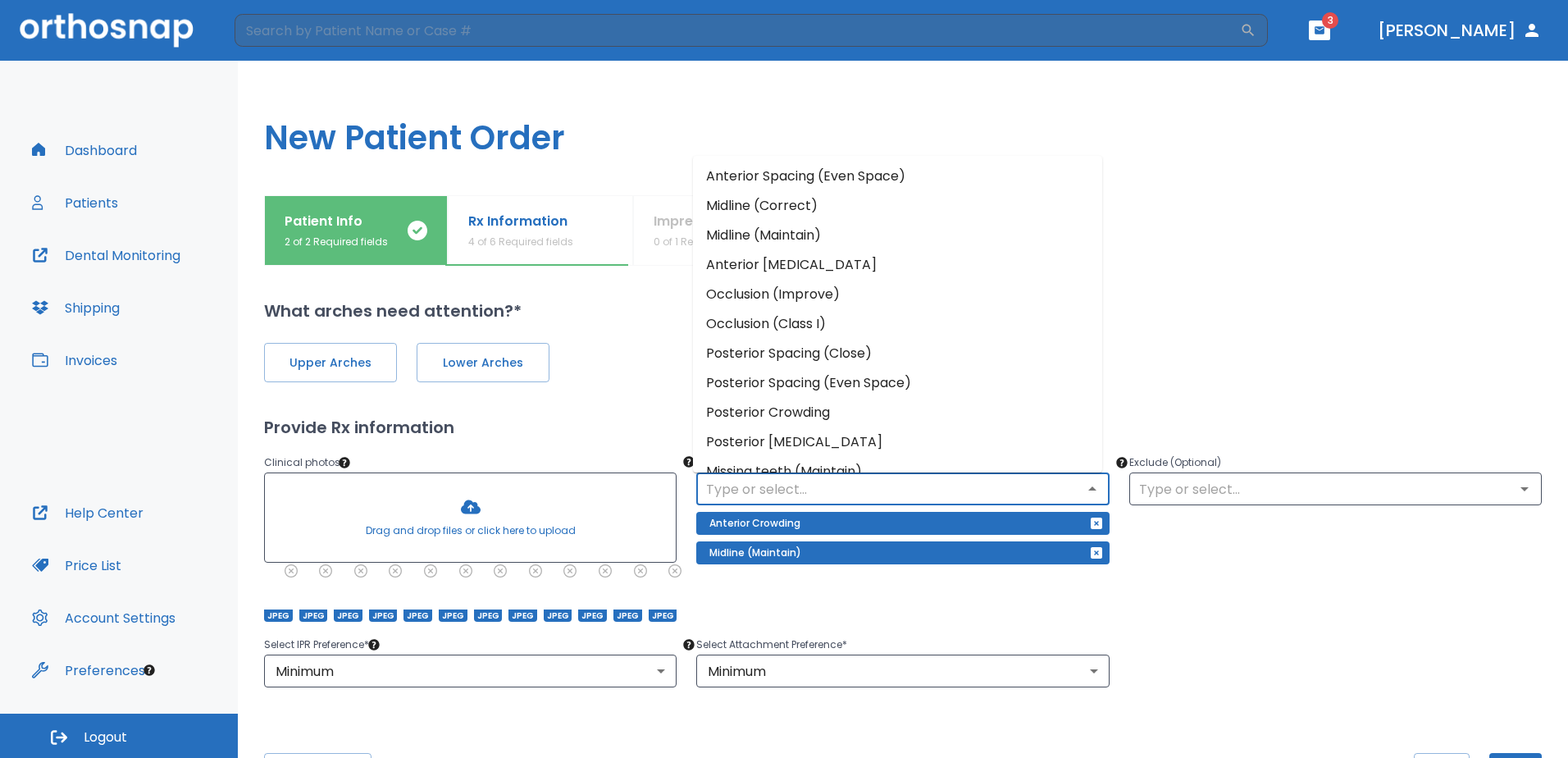
scroll to position [140, 0]
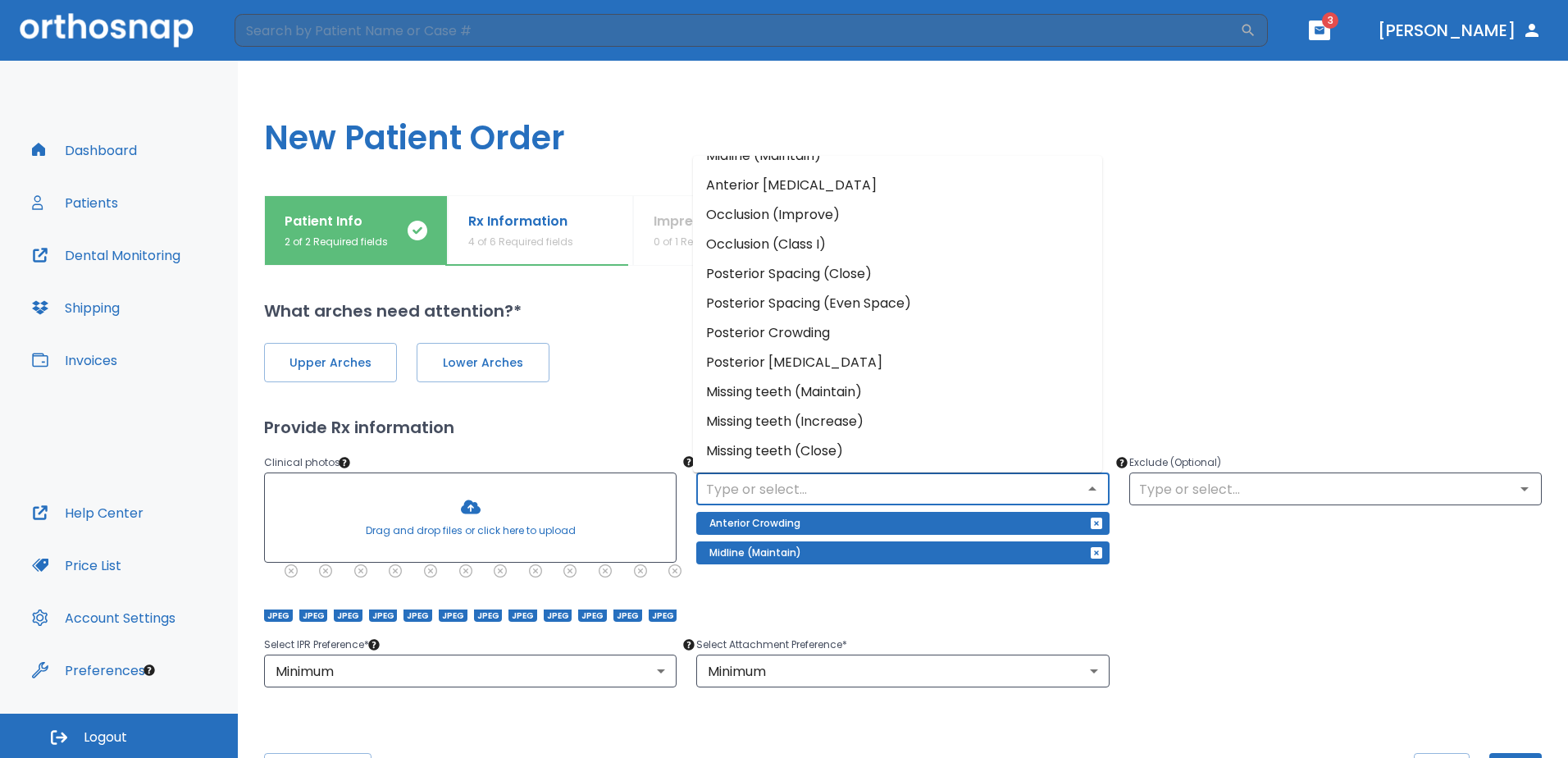
click at [822, 219] on li "Occlusion (Improve)" at bounding box center [897, 215] width 410 height 29
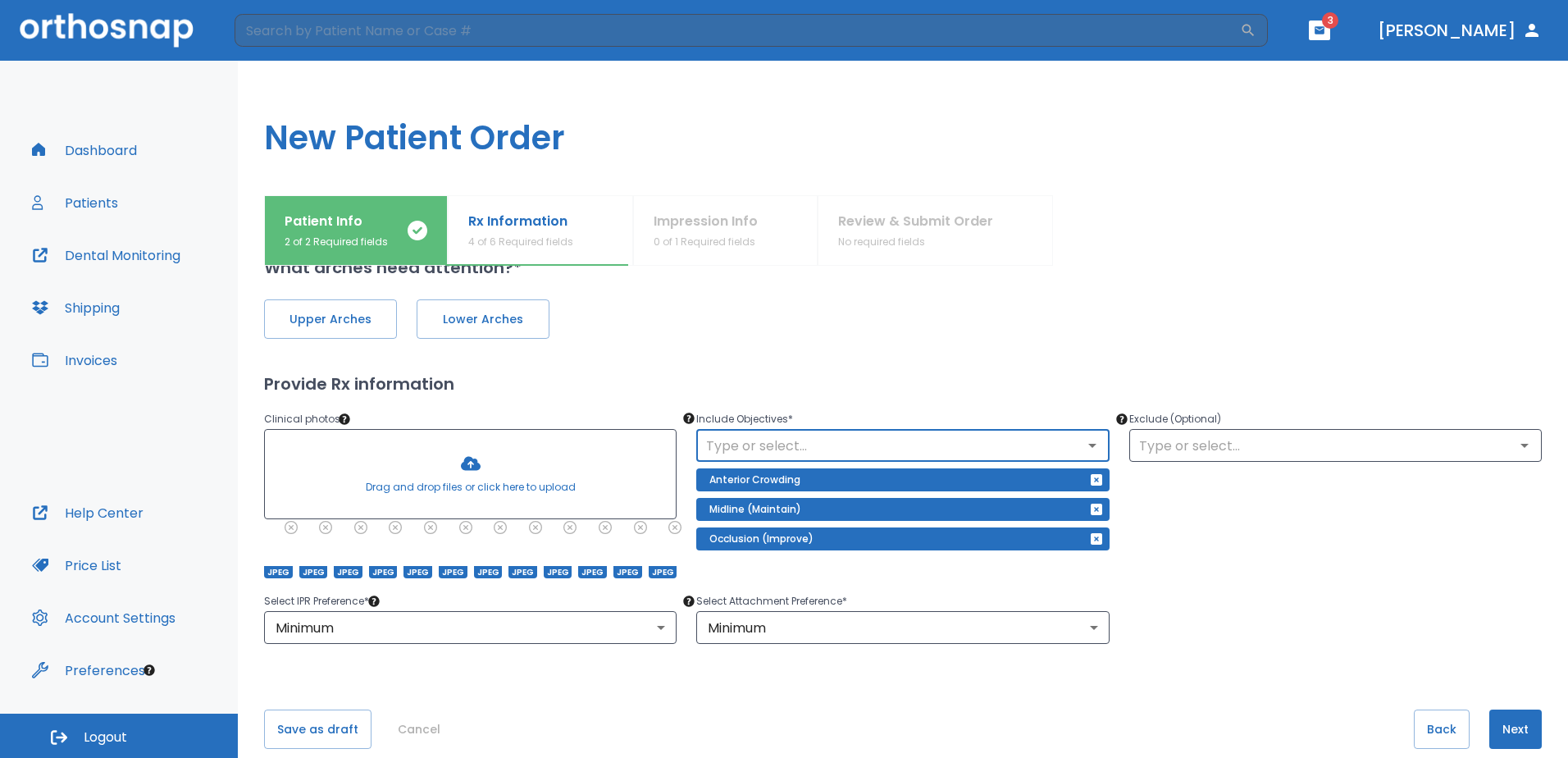
scroll to position [67, 0]
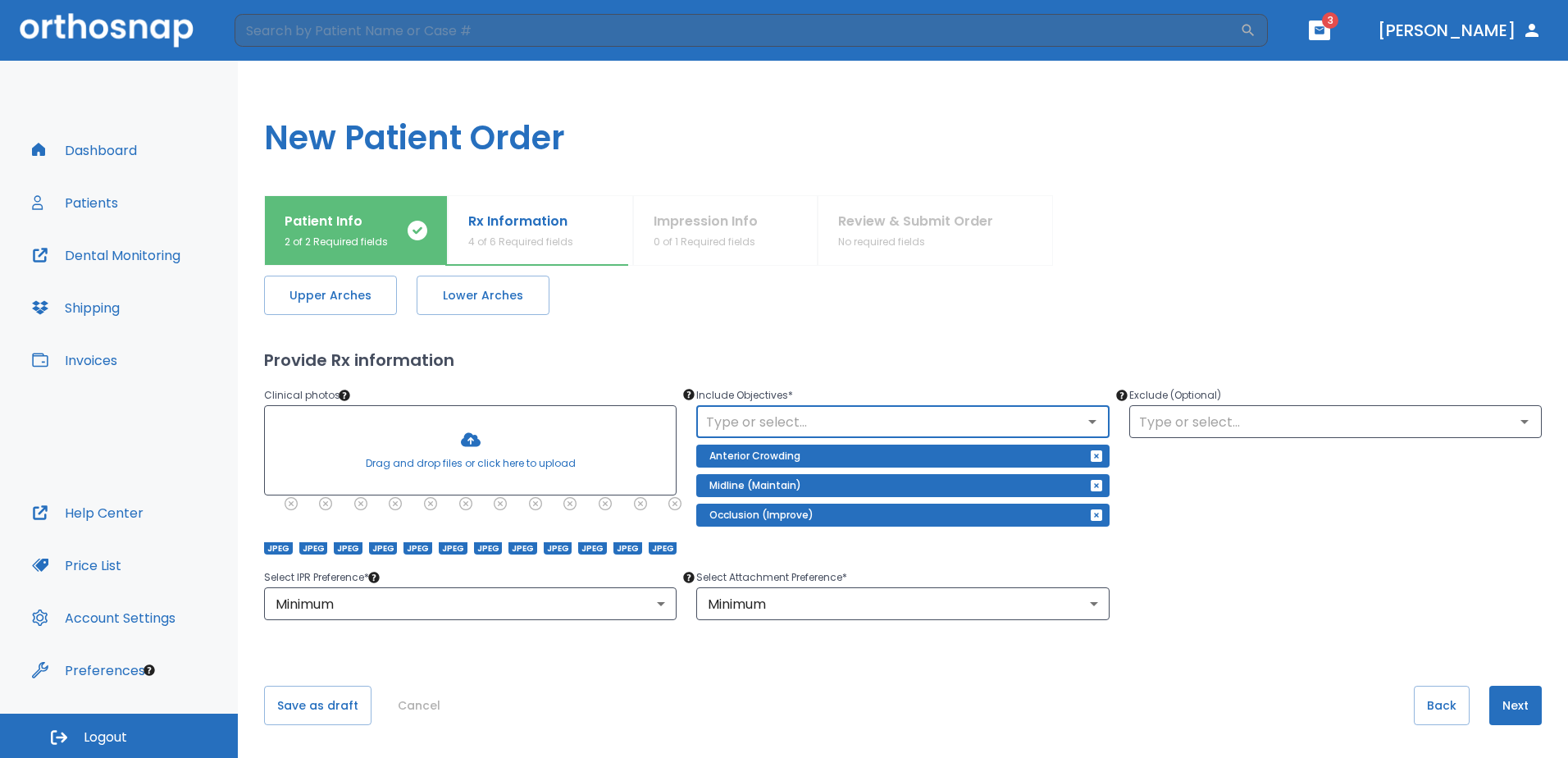
click at [1516, 711] on button "Next" at bounding box center [1515, 705] width 53 height 39
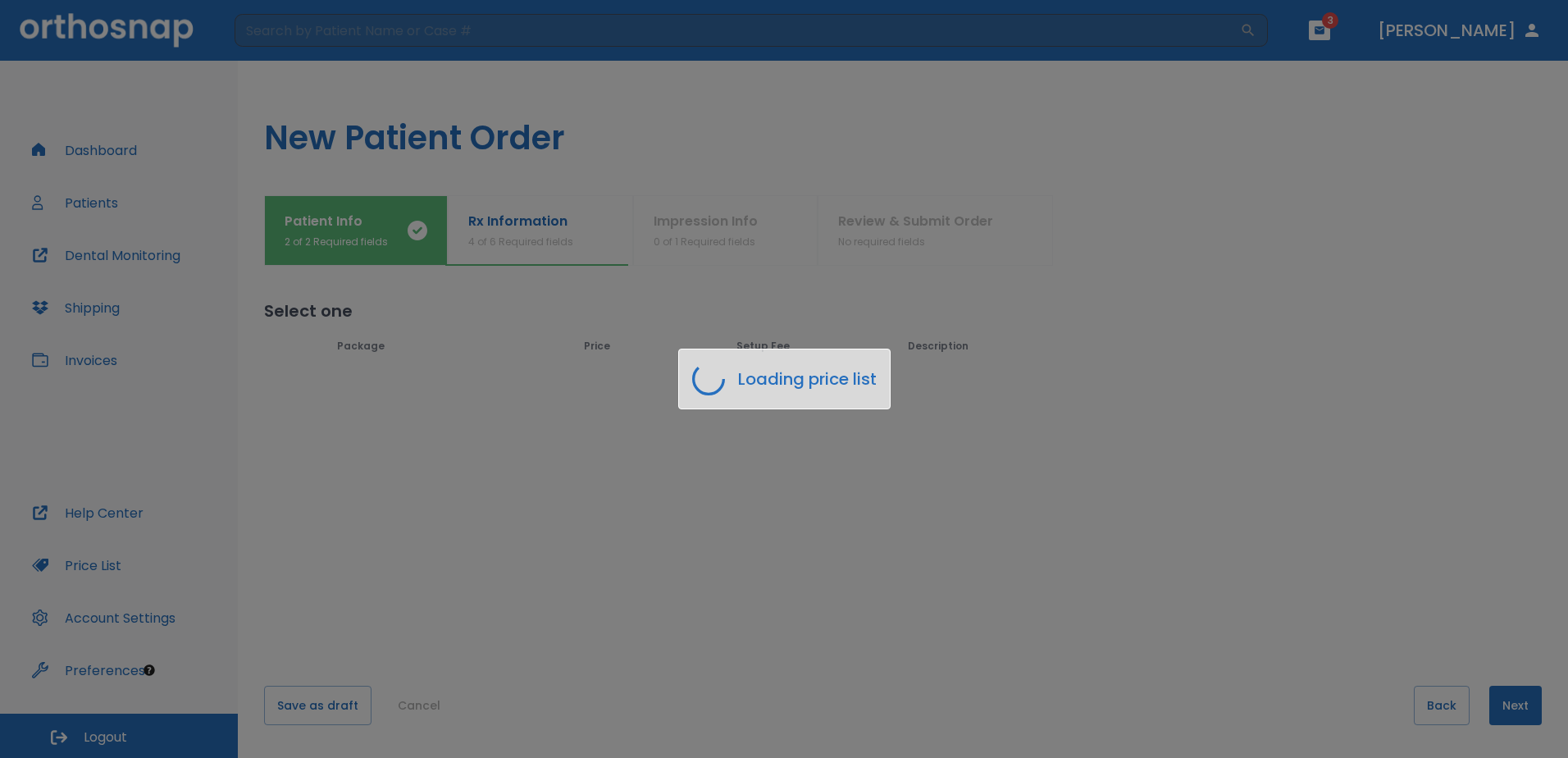
scroll to position [0, 0]
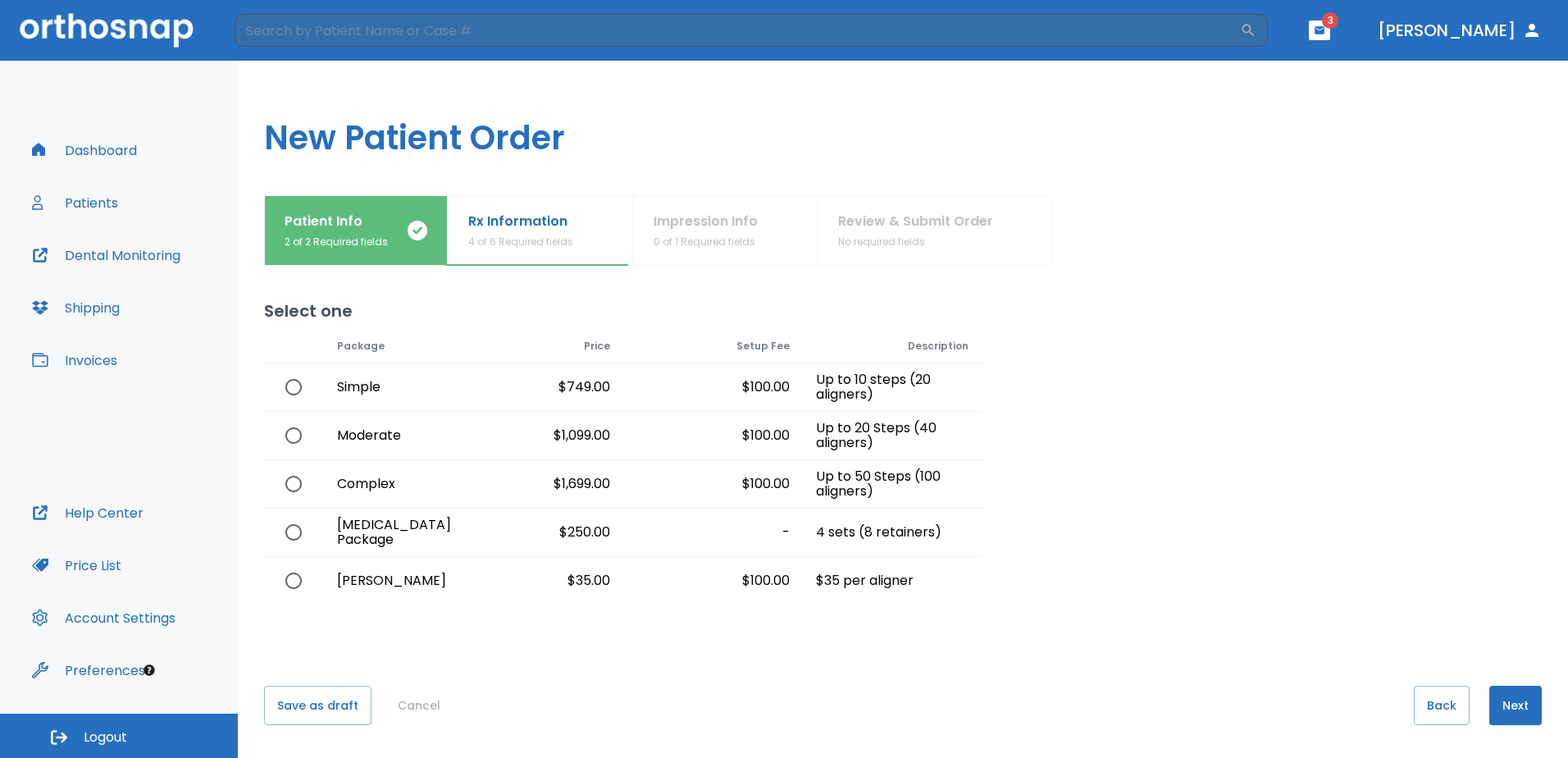
click at [297, 389] on input "radio" at bounding box center [293, 386] width 34 height 34
radio input "true"
click at [1518, 704] on button "Next" at bounding box center [1515, 705] width 53 height 39
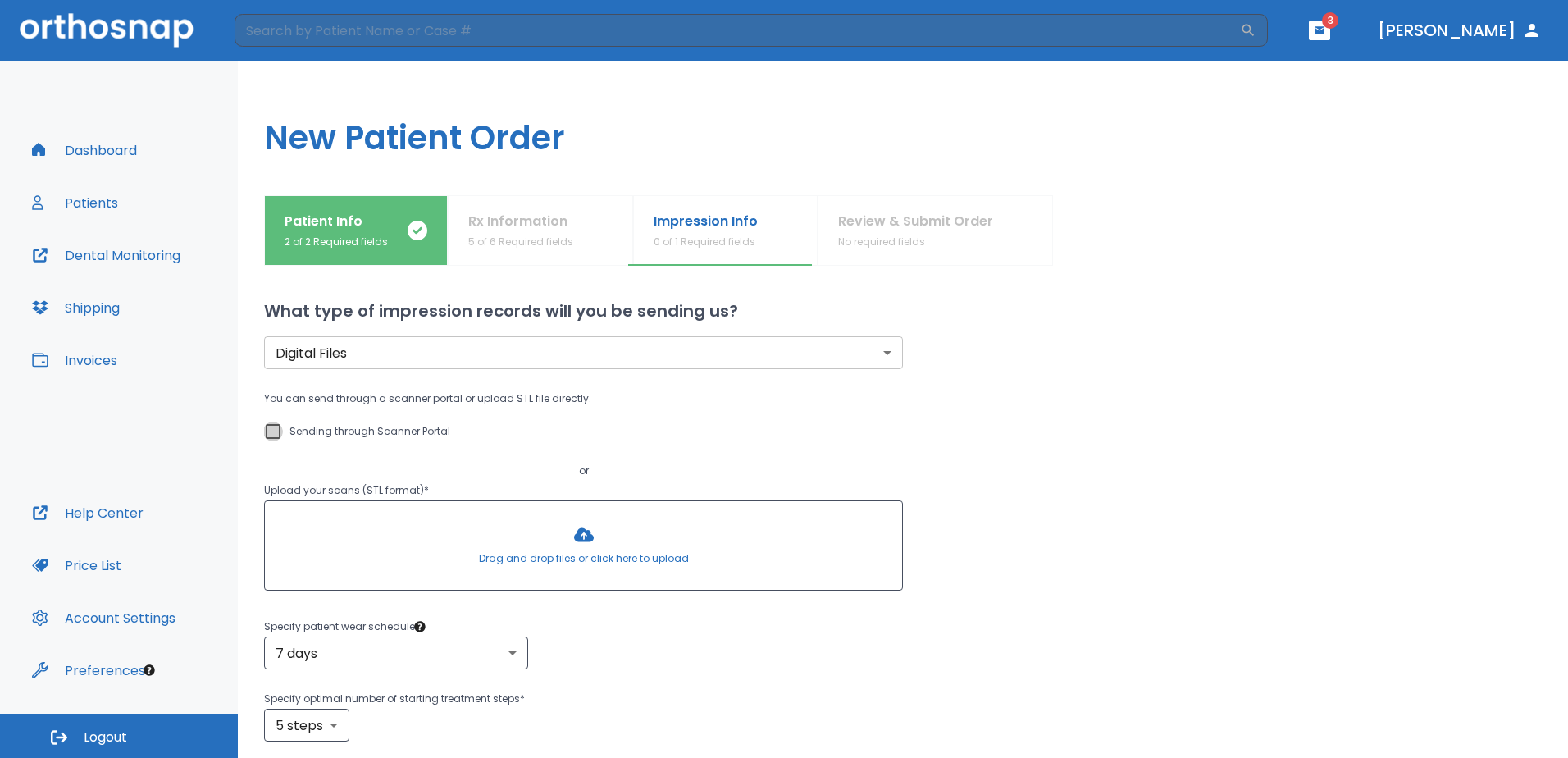
click at [265, 426] on input "Sending through Scanner Portal" at bounding box center [273, 431] width 20 height 20
checkbox input "true"
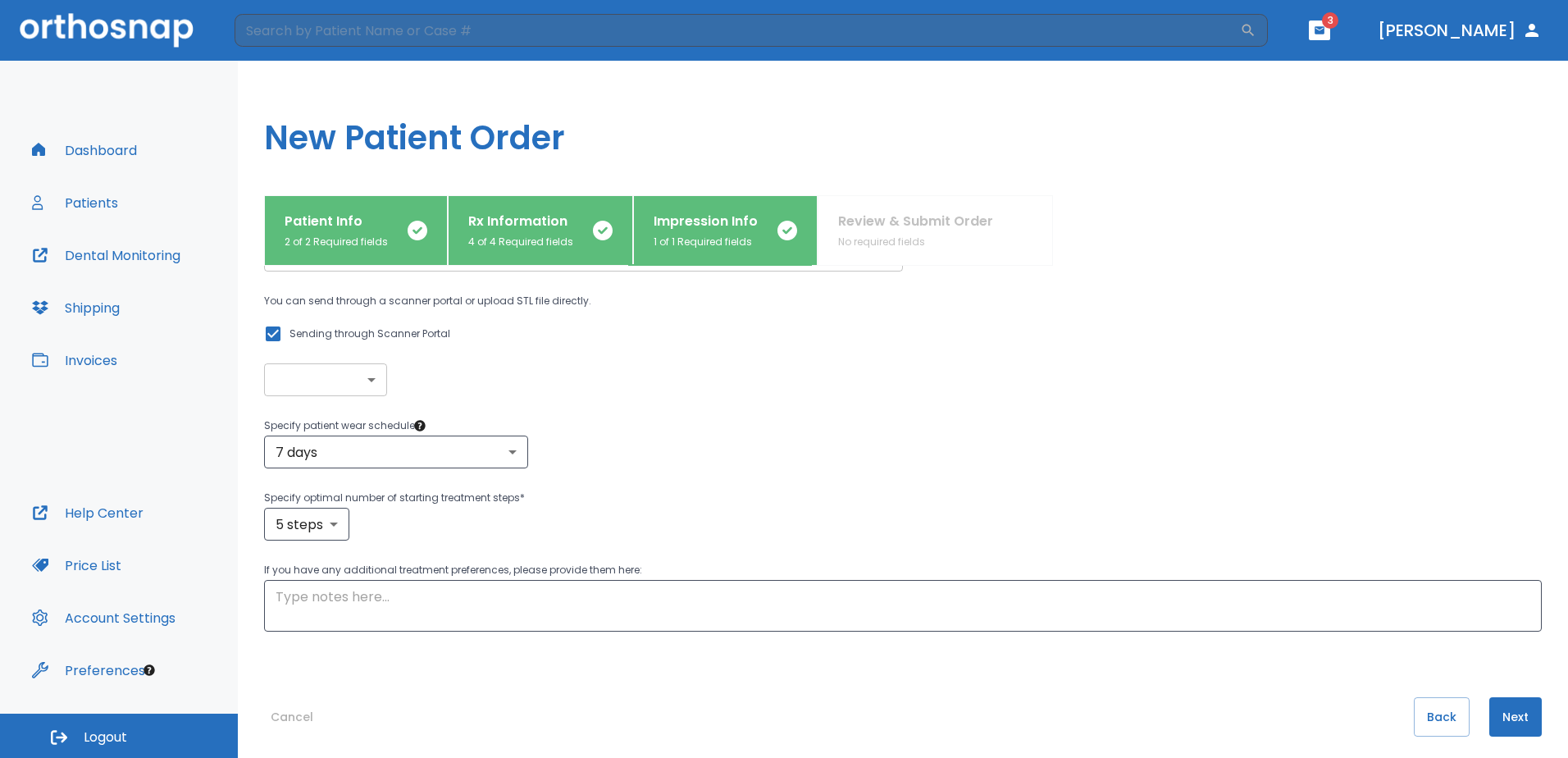
scroll to position [109, 0]
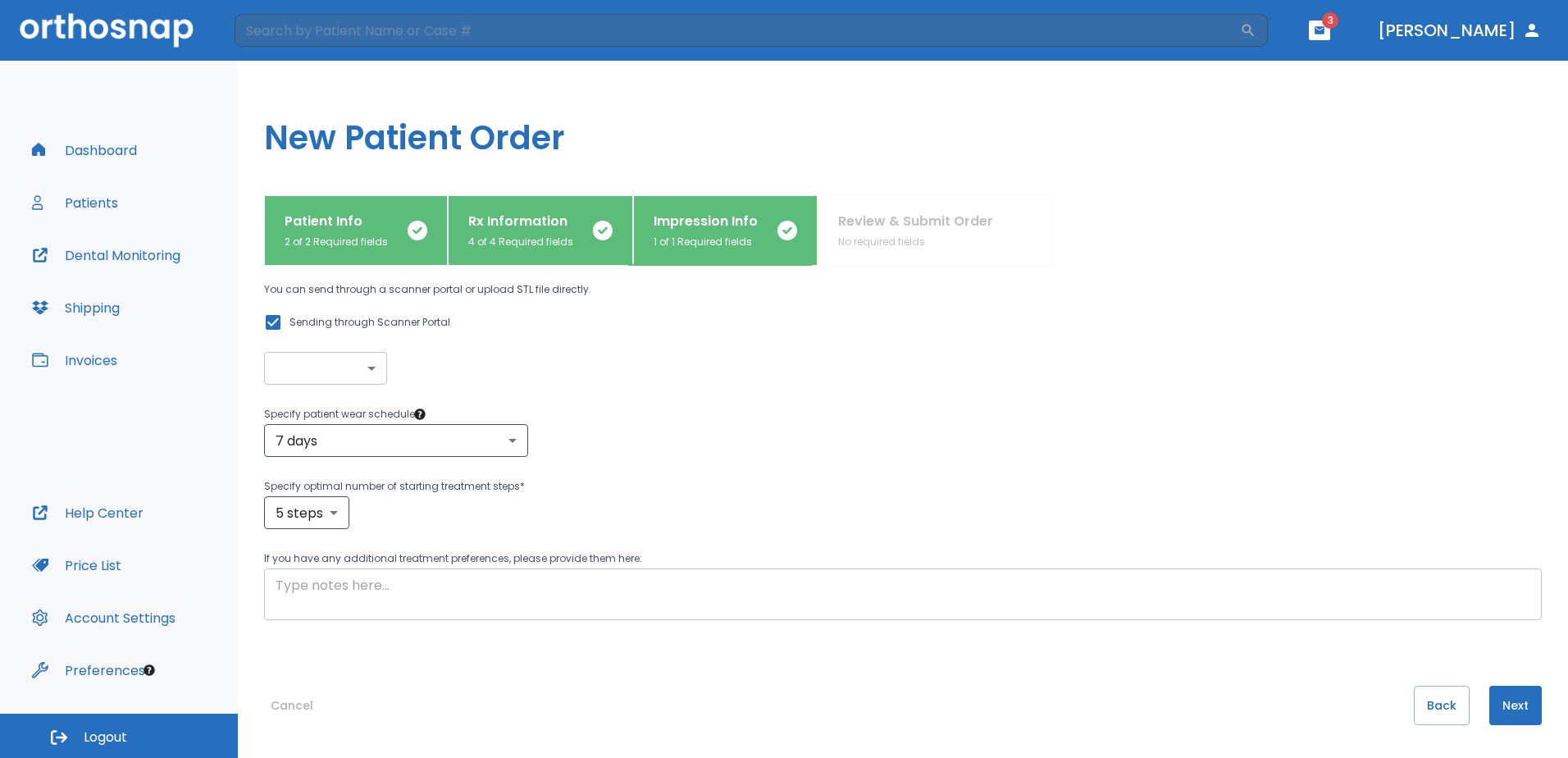
click at [289, 586] on textarea at bounding box center [902, 594] width 1254 height 38
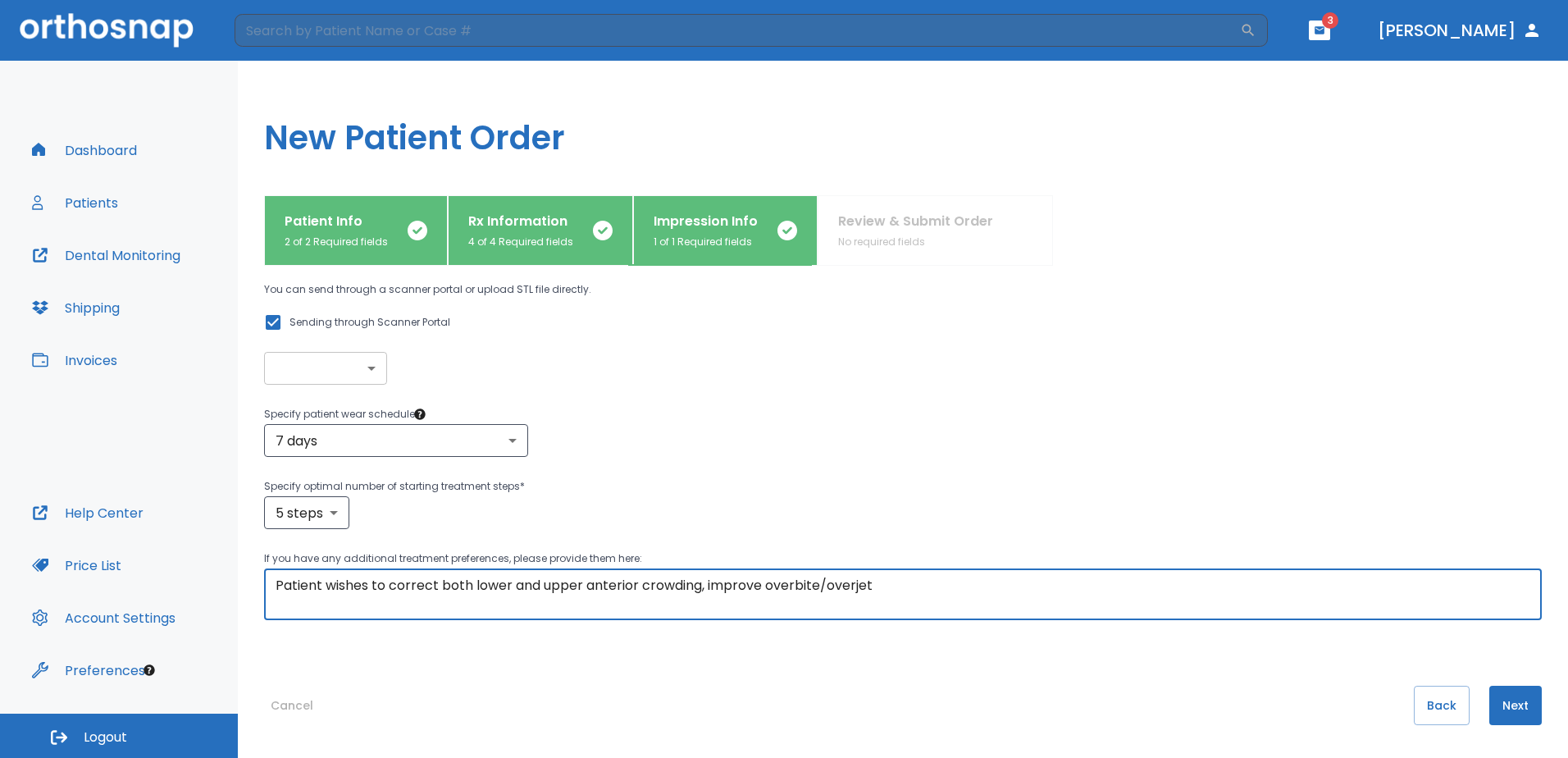
drag, startPoint x: 765, startPoint y: 585, endPoint x: 770, endPoint y: 597, distance: 13.0
click at [766, 585] on textarea "Patient wishes to correct both lower and upper anterior crowding, improve overb…" at bounding box center [902, 594] width 1254 height 38
click at [929, 584] on textarea "Patient wishes to correct both lower and upper anterior crowding, improve anter…" at bounding box center [902, 594] width 1254 height 38
type textarea "Patient wishes to correct both lower and upper anterior crowding, improve anter…"
click at [975, 690] on div "Cancel Back Next" at bounding box center [903, 722] width 1277 height 72
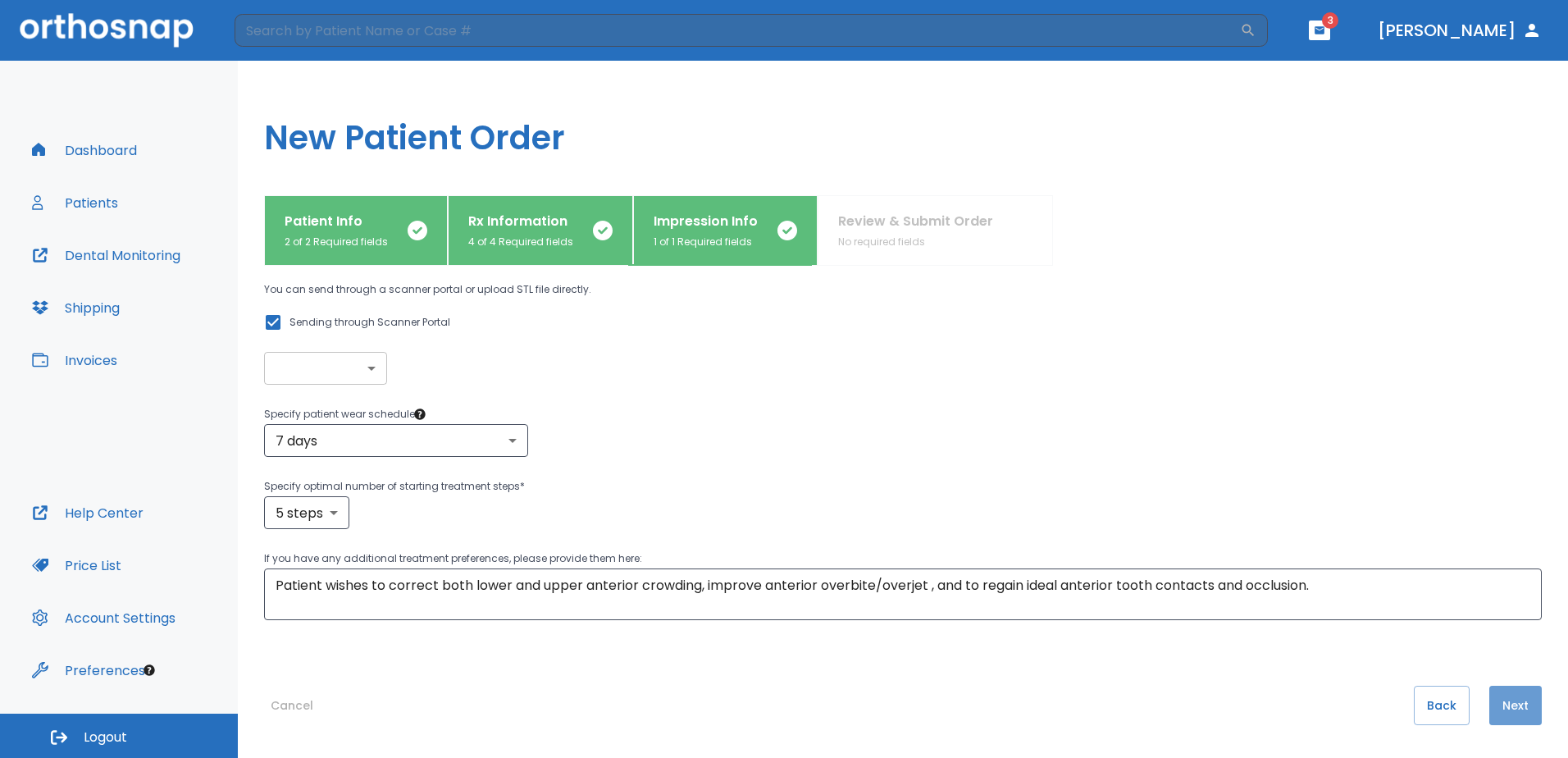
click at [1495, 707] on button "Next" at bounding box center [1515, 705] width 53 height 39
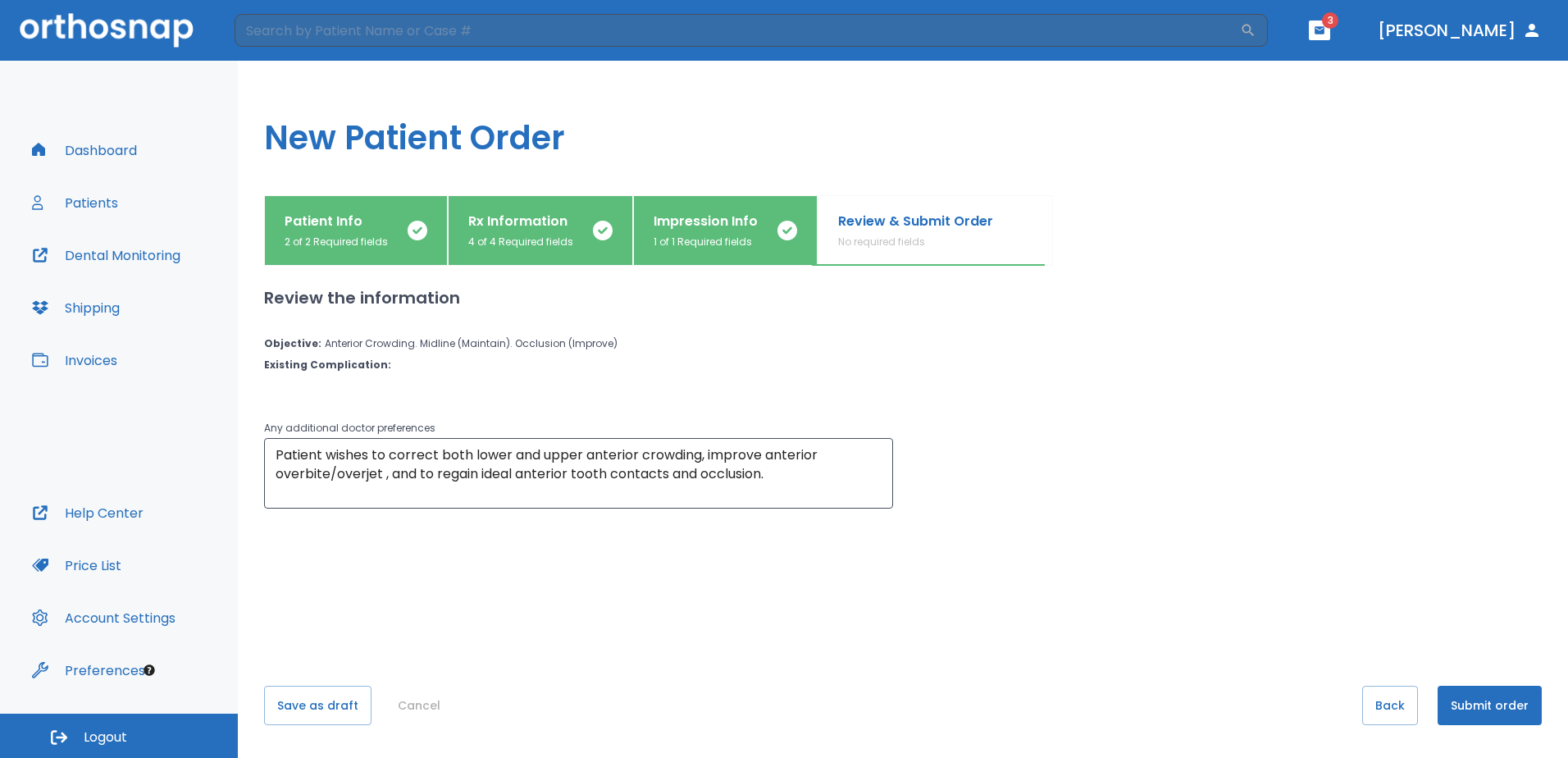
scroll to position [0, 0]
click at [1475, 700] on button "Submit order" at bounding box center [1489, 705] width 104 height 39
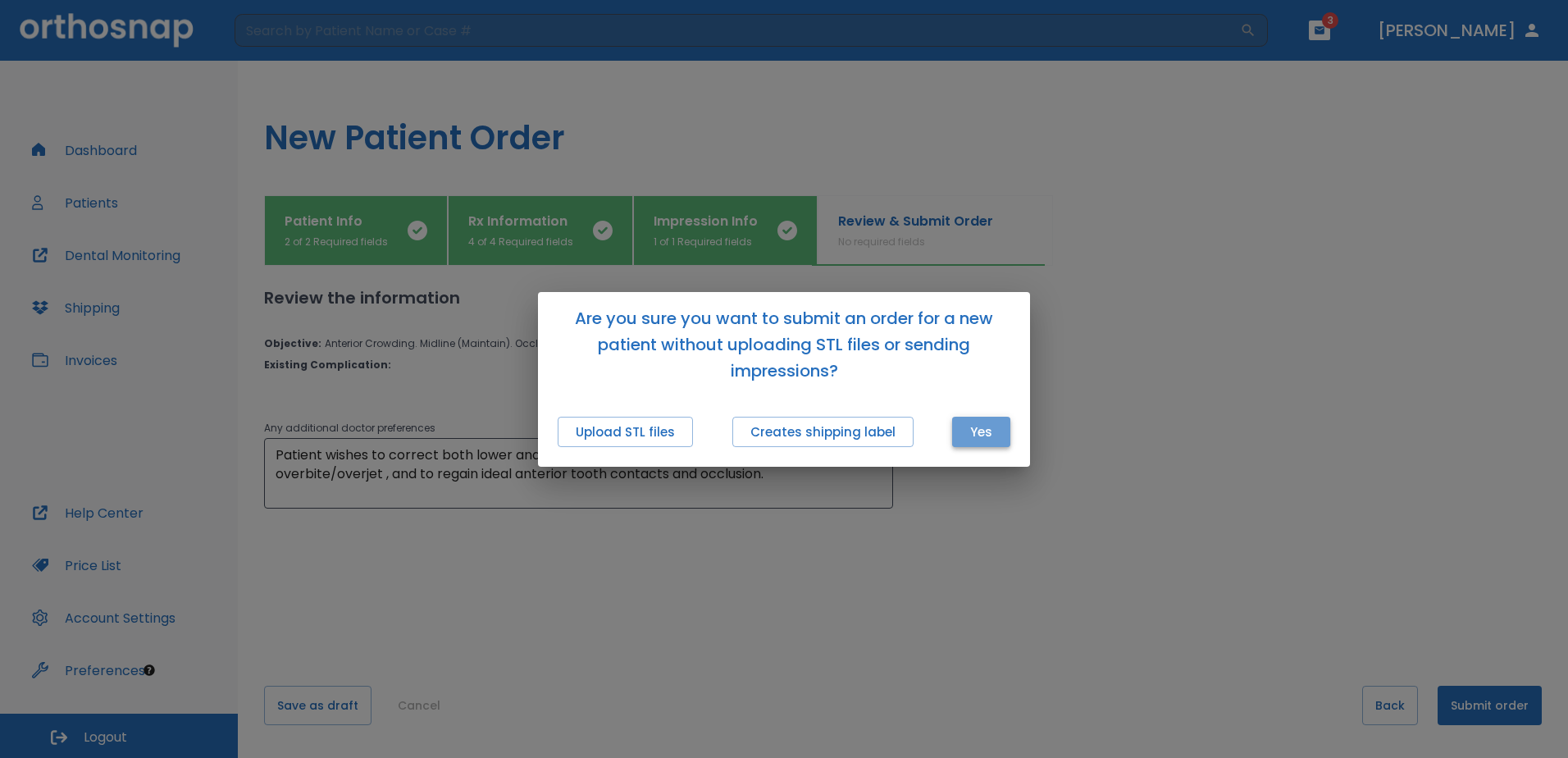
click at [986, 430] on button "Yes" at bounding box center [981, 431] width 59 height 30
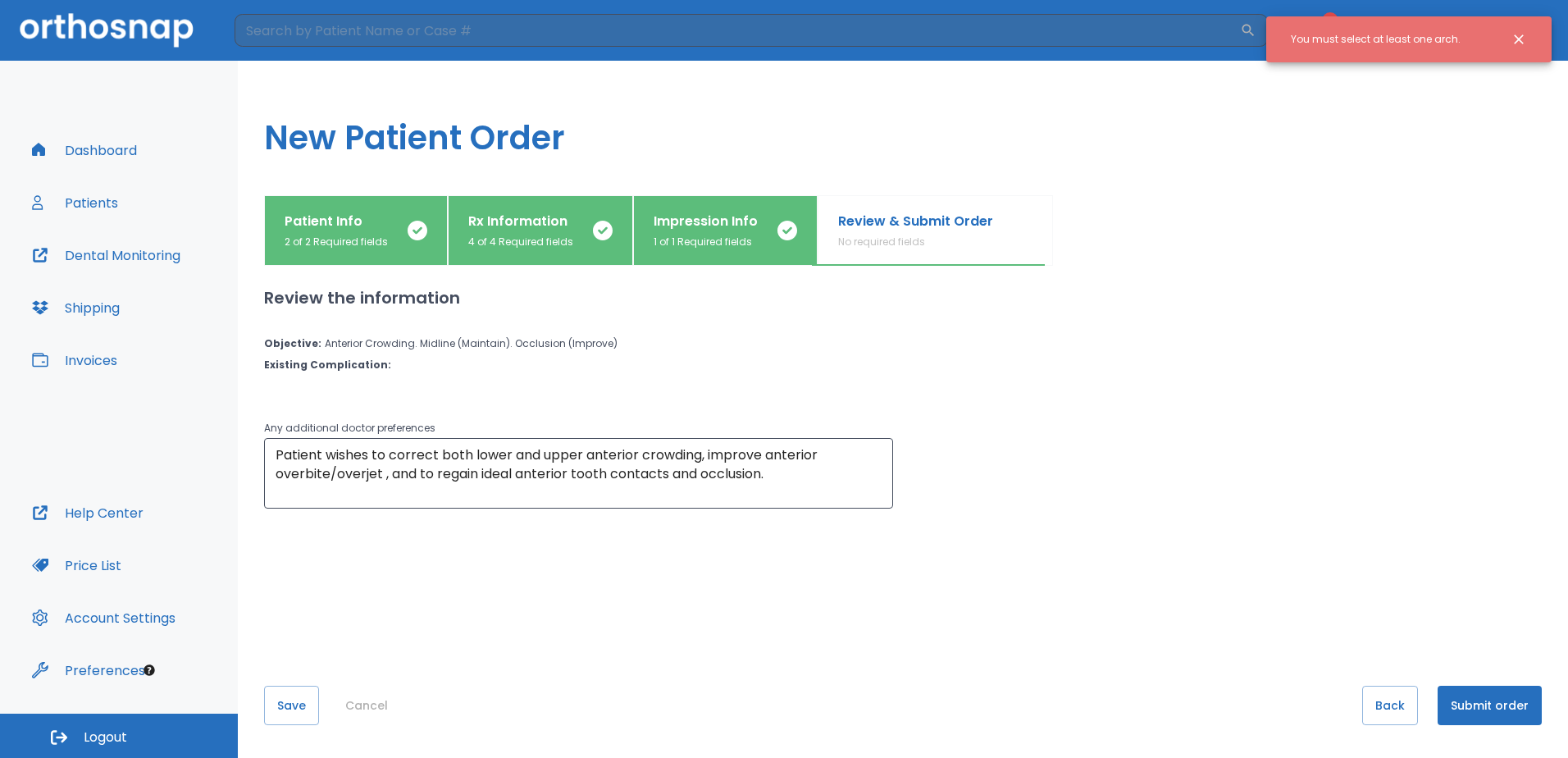
click at [1367, 43] on div "You must select at least one arch." at bounding box center [1375, 39] width 170 height 28
click at [358, 229] on p "Patient Info" at bounding box center [336, 221] width 103 height 20
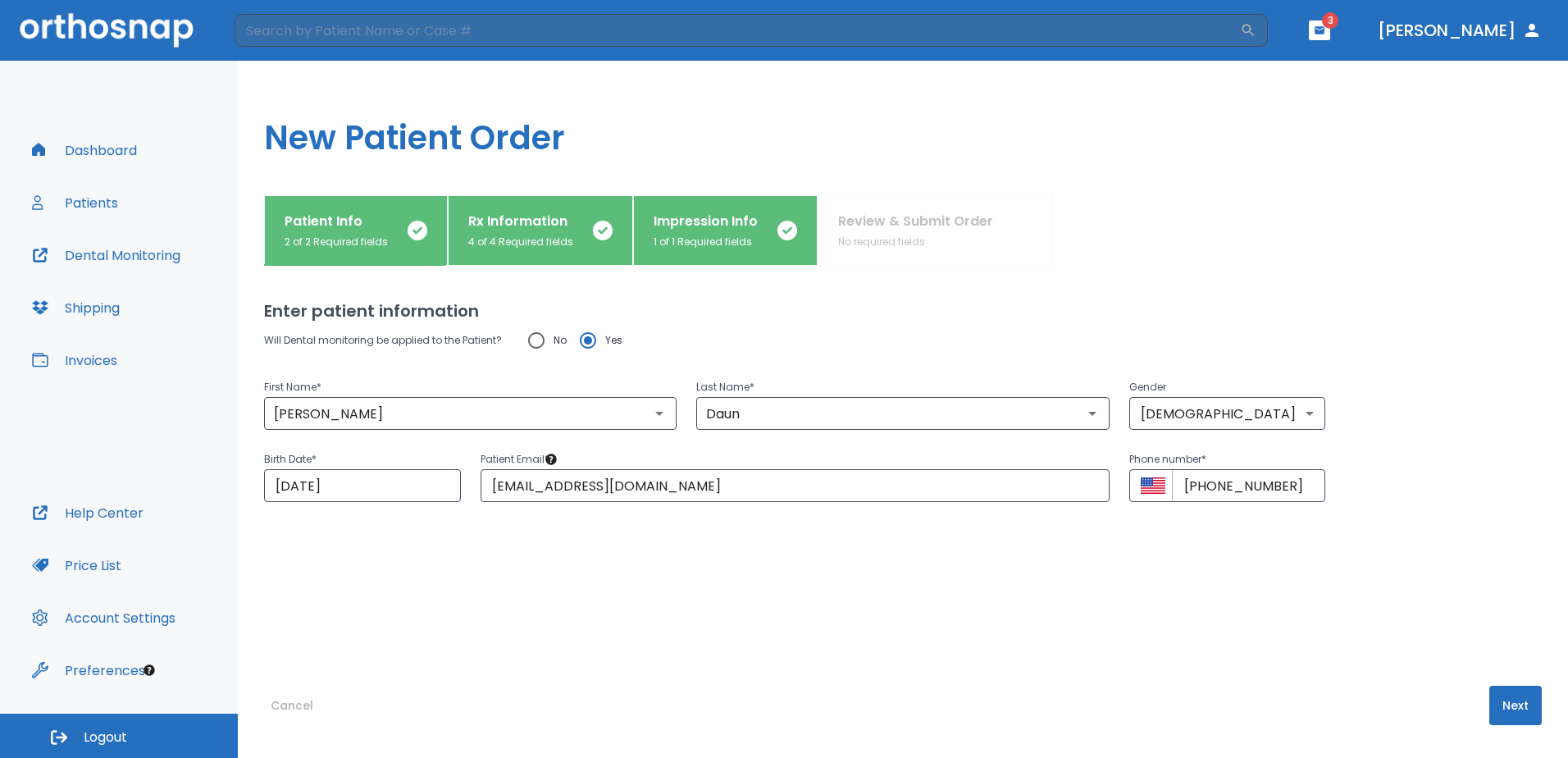
click at [480, 248] on p "4 of 4 Required fields" at bounding box center [521, 241] width 105 height 15
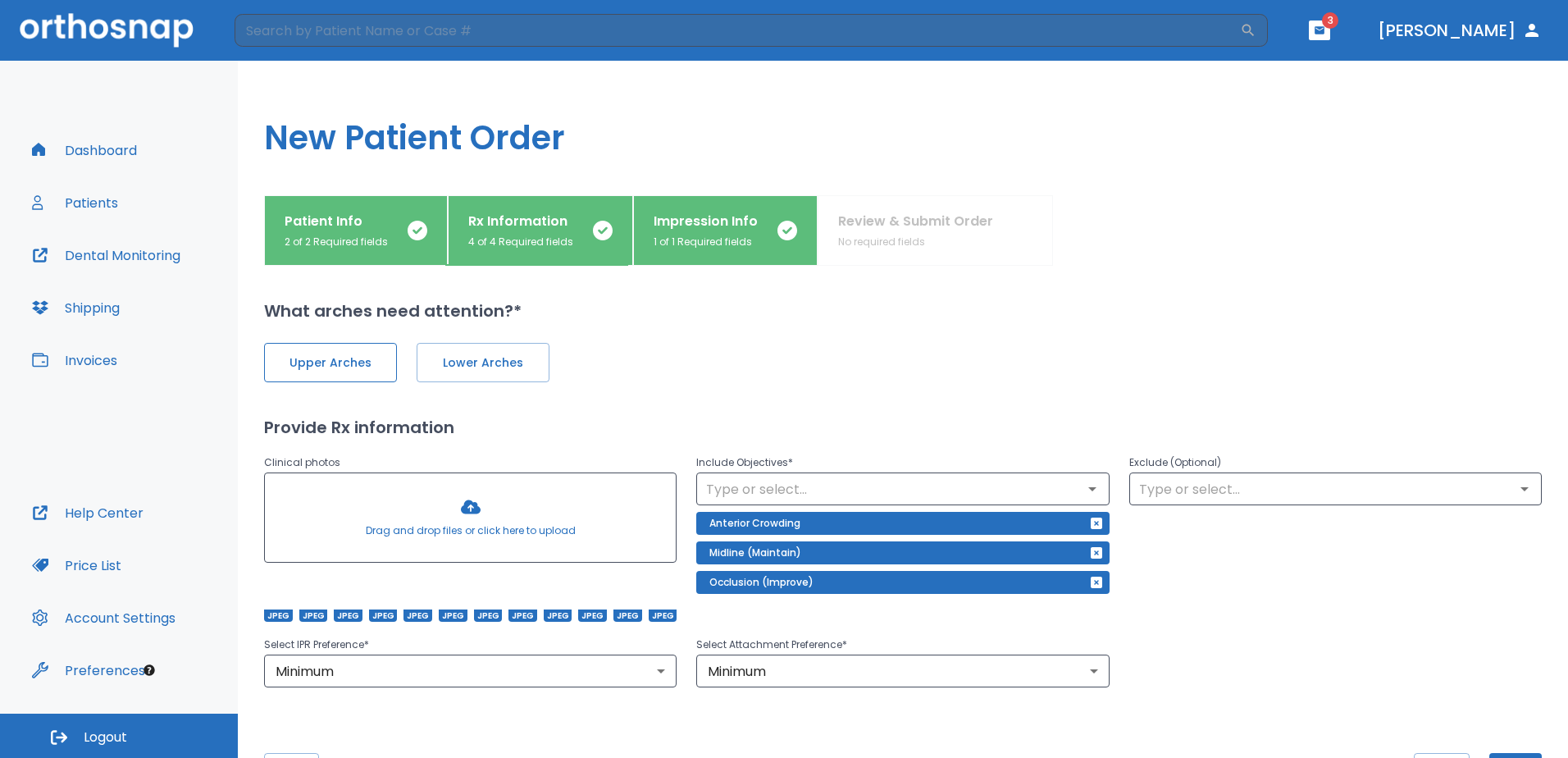
click at [372, 365] on span "Upper Arches" at bounding box center [330, 363] width 98 height 18
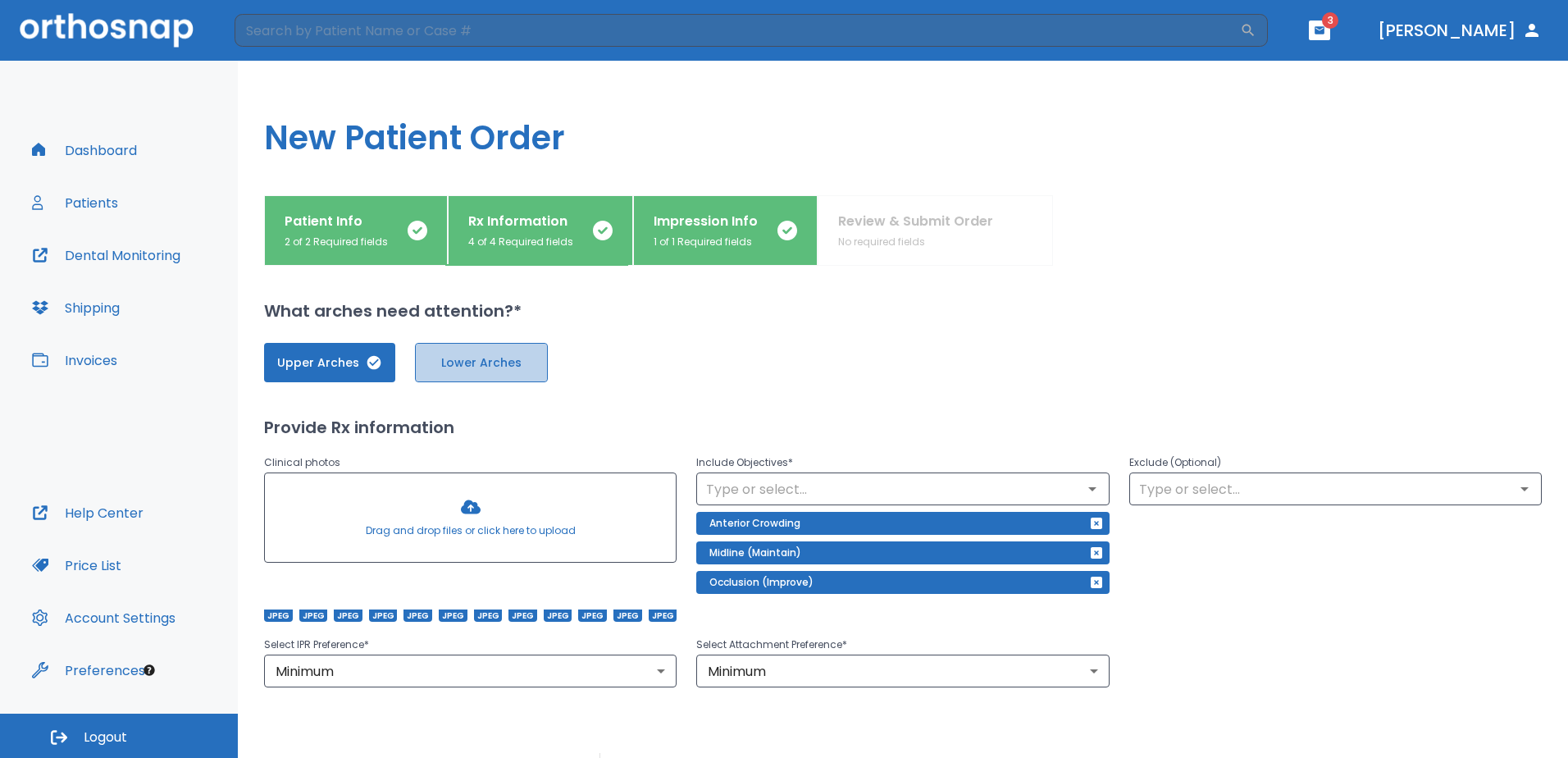
click at [447, 360] on span "Lower Arches" at bounding box center [481, 363] width 98 height 18
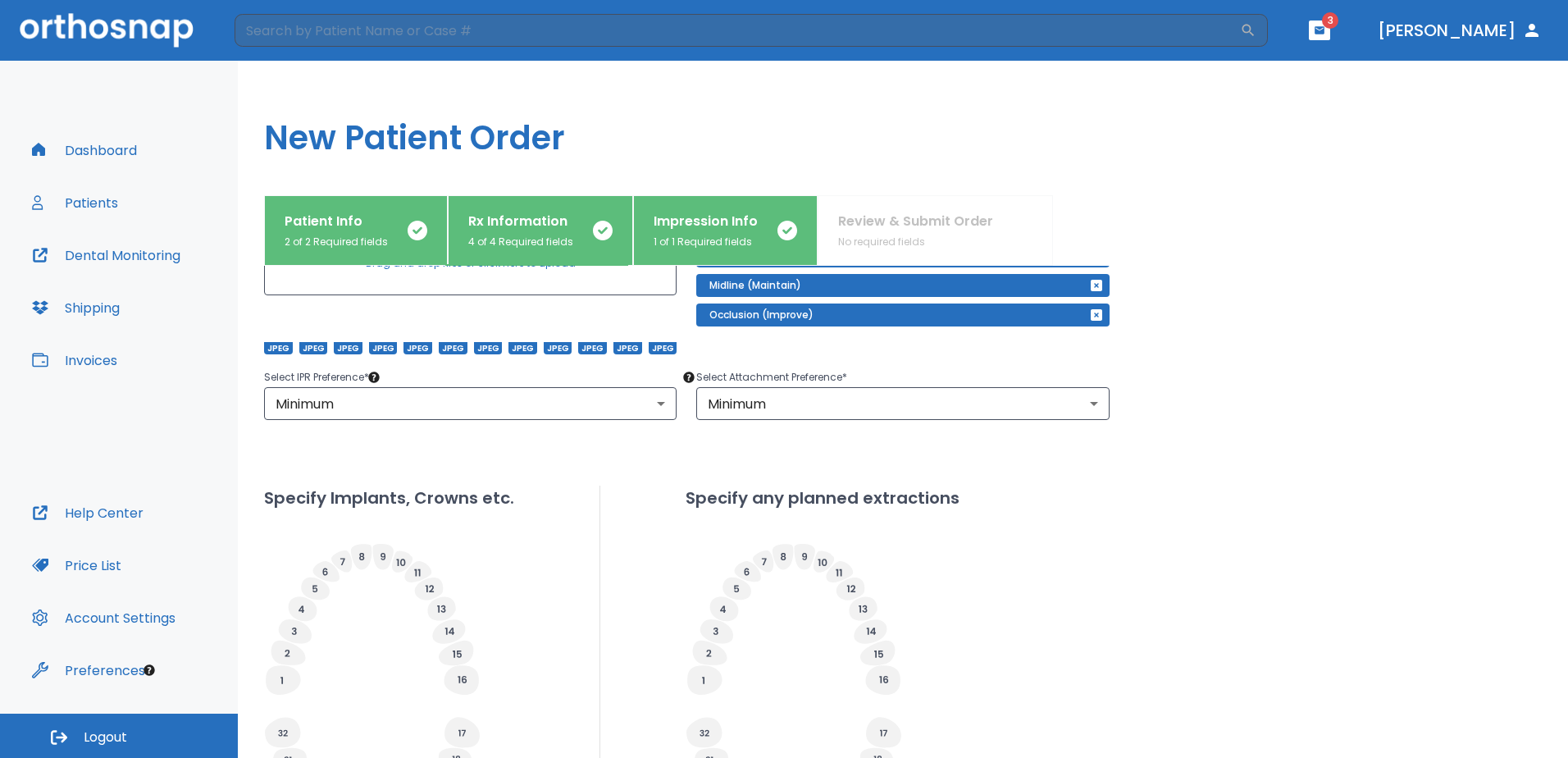
scroll to position [510, 0]
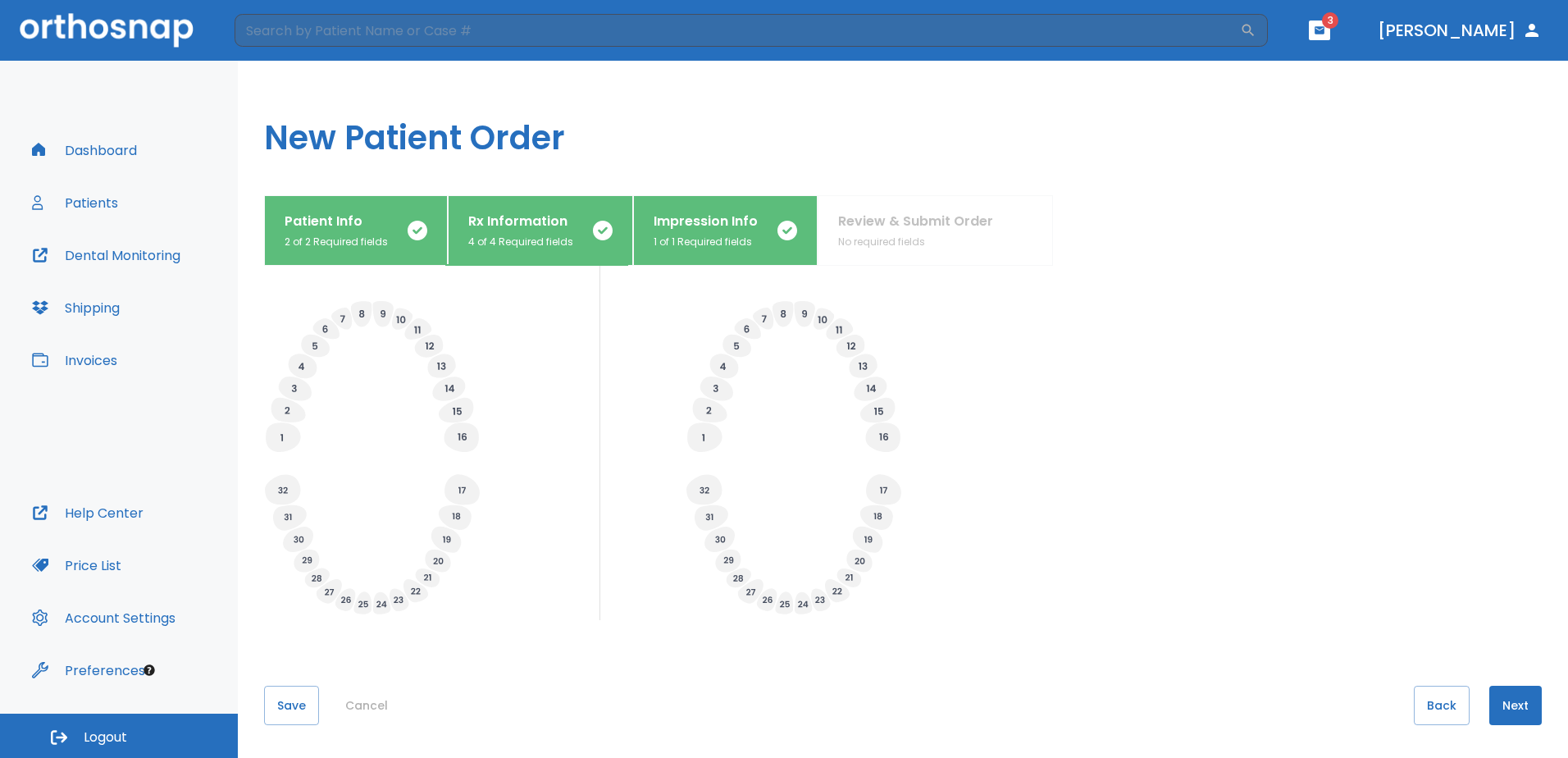
click at [702, 493] on g at bounding box center [704, 489] width 35 height 30
click at [888, 496] on icon at bounding box center [883, 489] width 35 height 30
click at [885, 435] on icon at bounding box center [882, 437] width 34 height 29
click at [709, 440] on icon at bounding box center [704, 437] width 34 height 29
click at [1085, 621] on div "What arches need attention?* Upper Arches Lower Arches Provide Rx information C…" at bounding box center [903, 511] width 1277 height 492
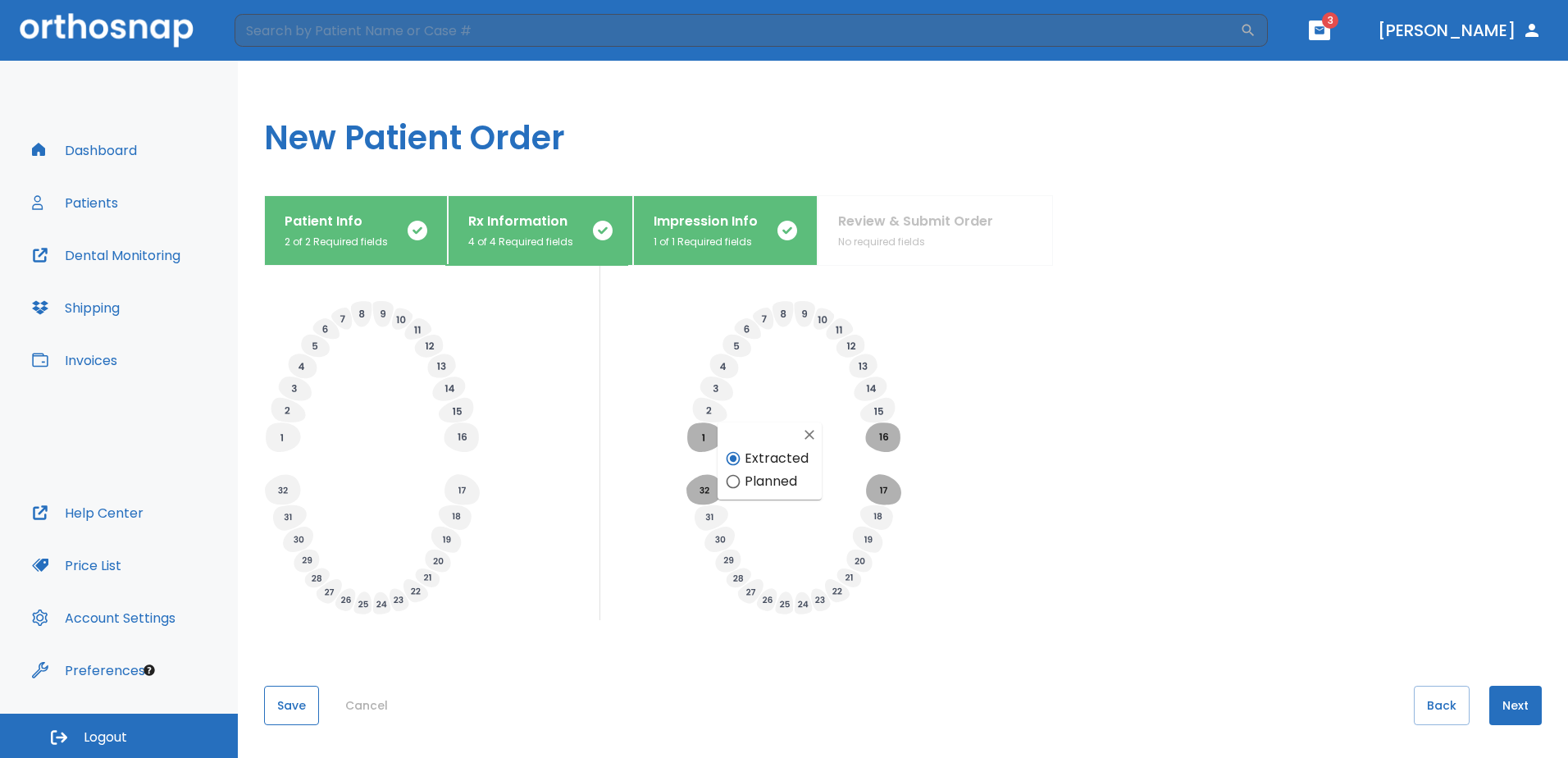
click at [286, 700] on button "Save" at bounding box center [292, 705] width 55 height 39
click at [1503, 707] on button "Next" at bounding box center [1515, 705] width 53 height 39
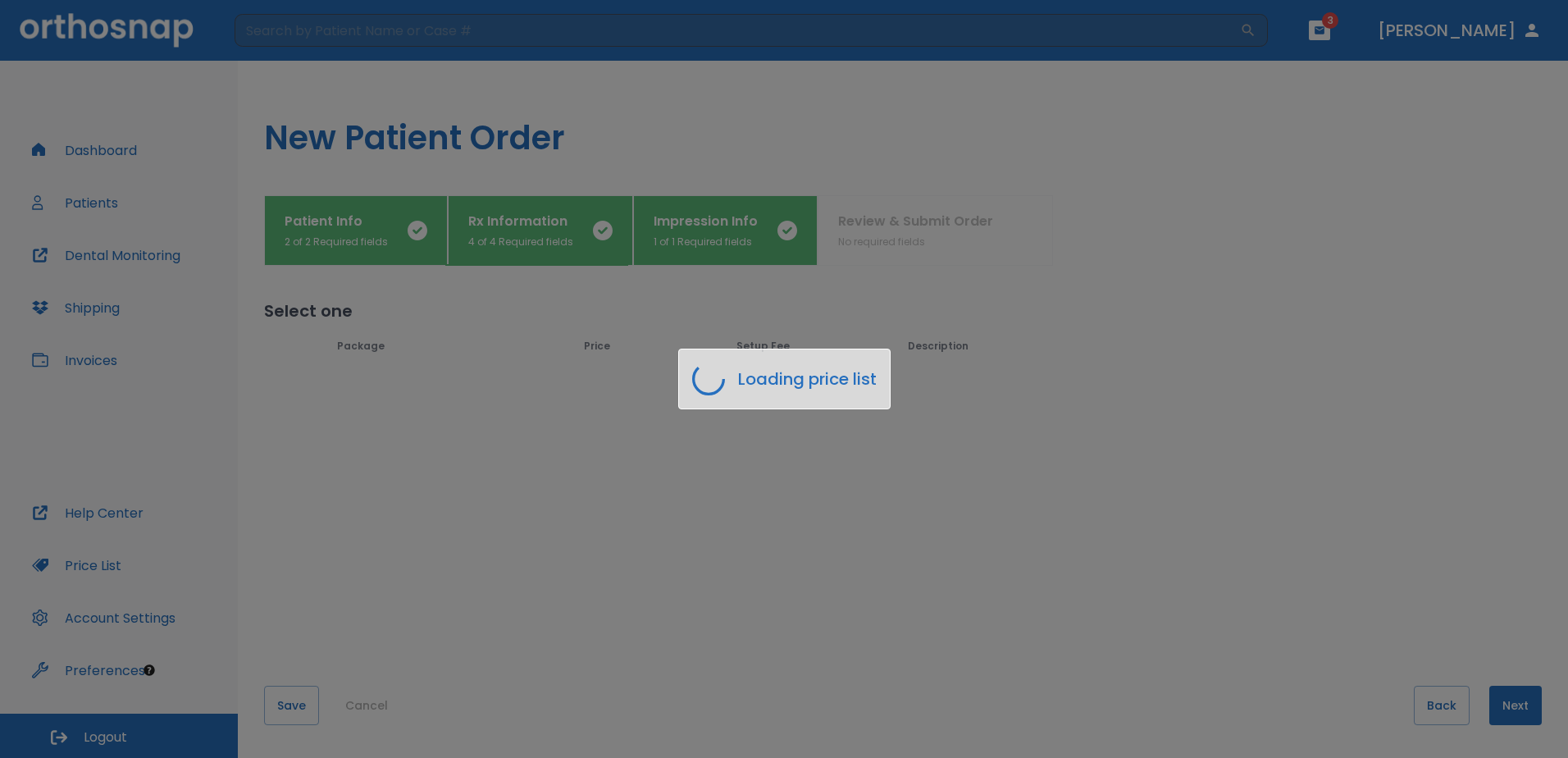
scroll to position [0, 0]
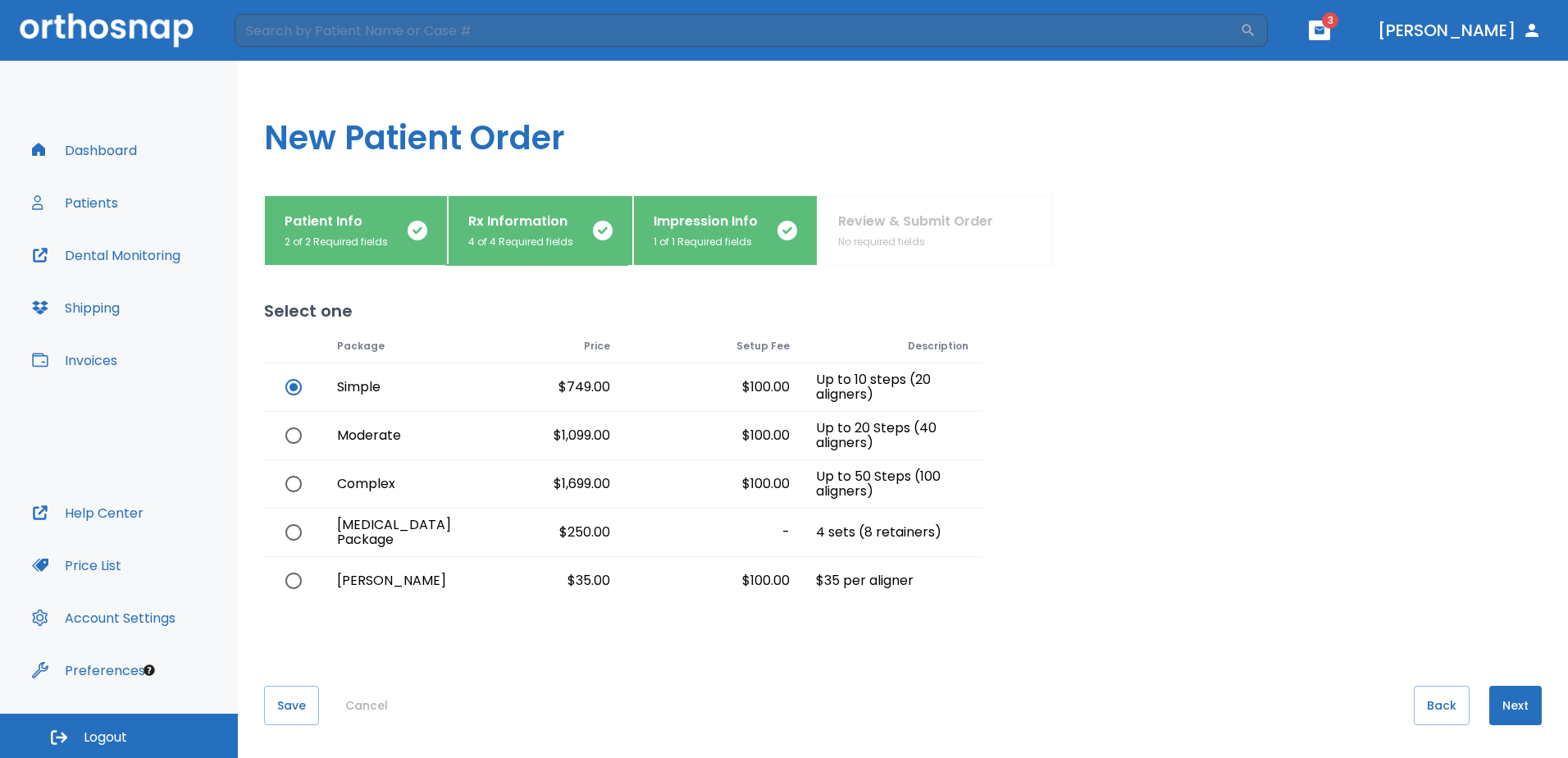
click at [1494, 707] on button "Next" at bounding box center [1515, 705] width 53 height 39
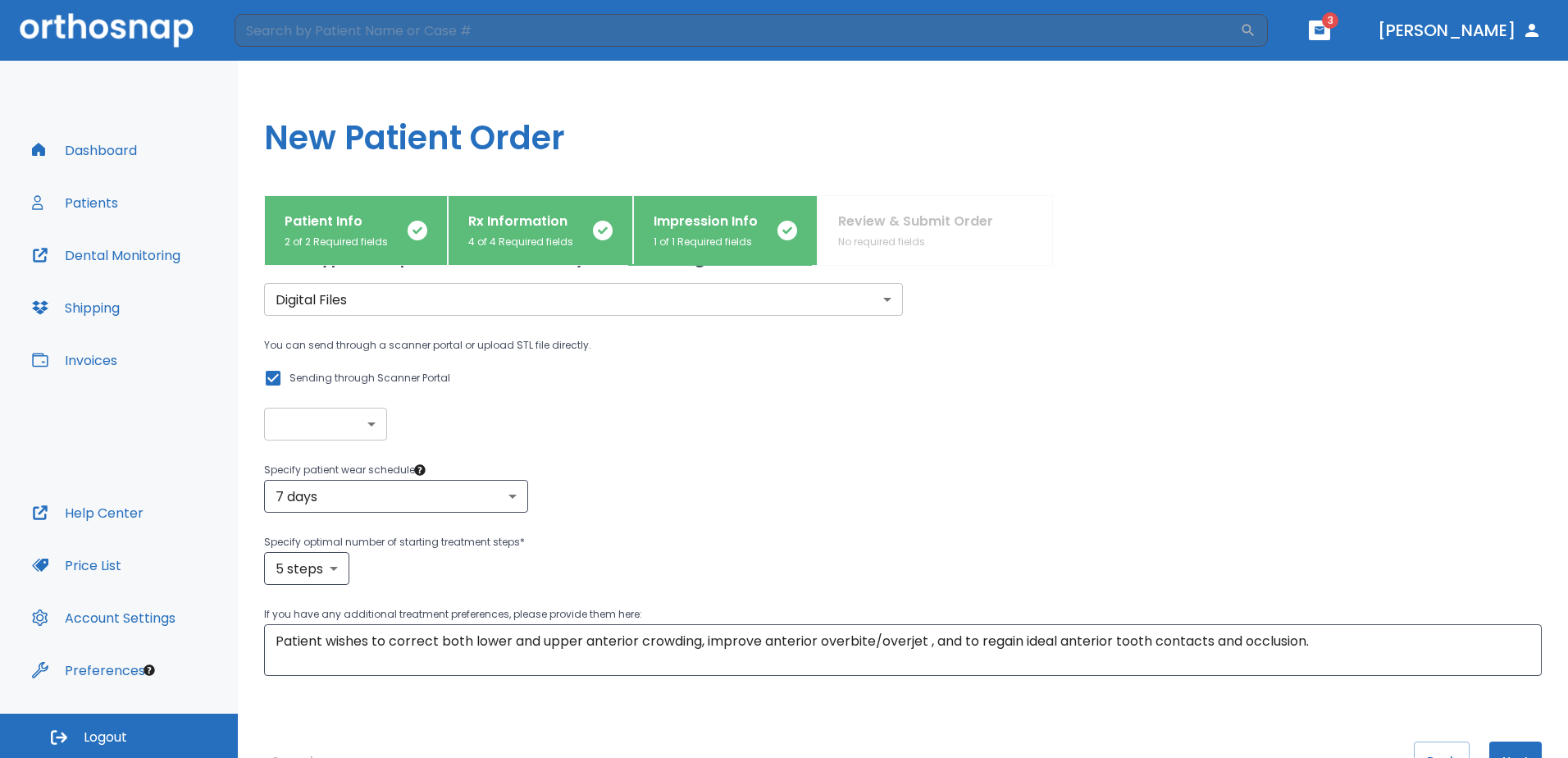
scroll to position [109, 0]
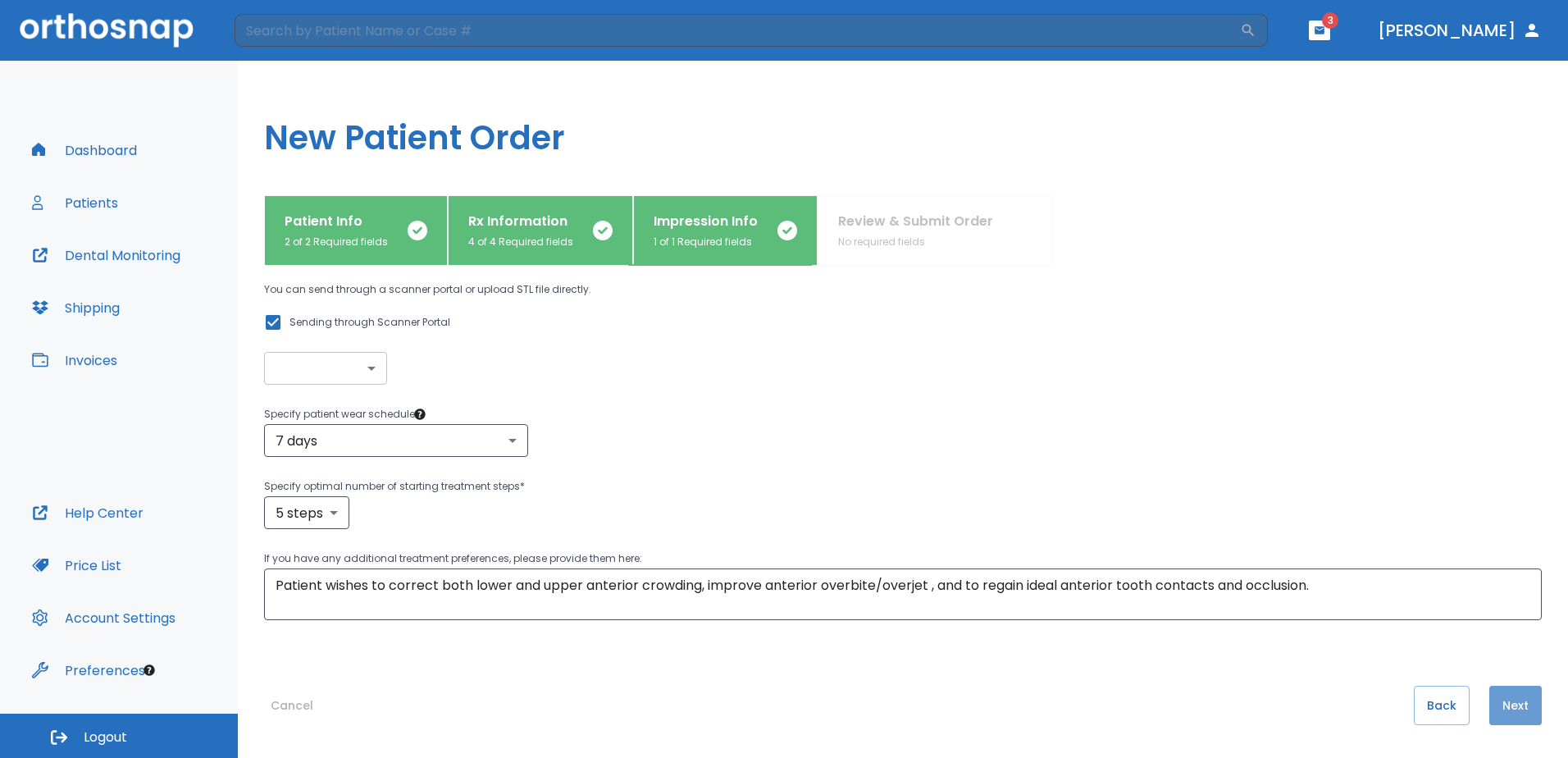
click at [1511, 701] on button "Next" at bounding box center [1515, 705] width 53 height 39
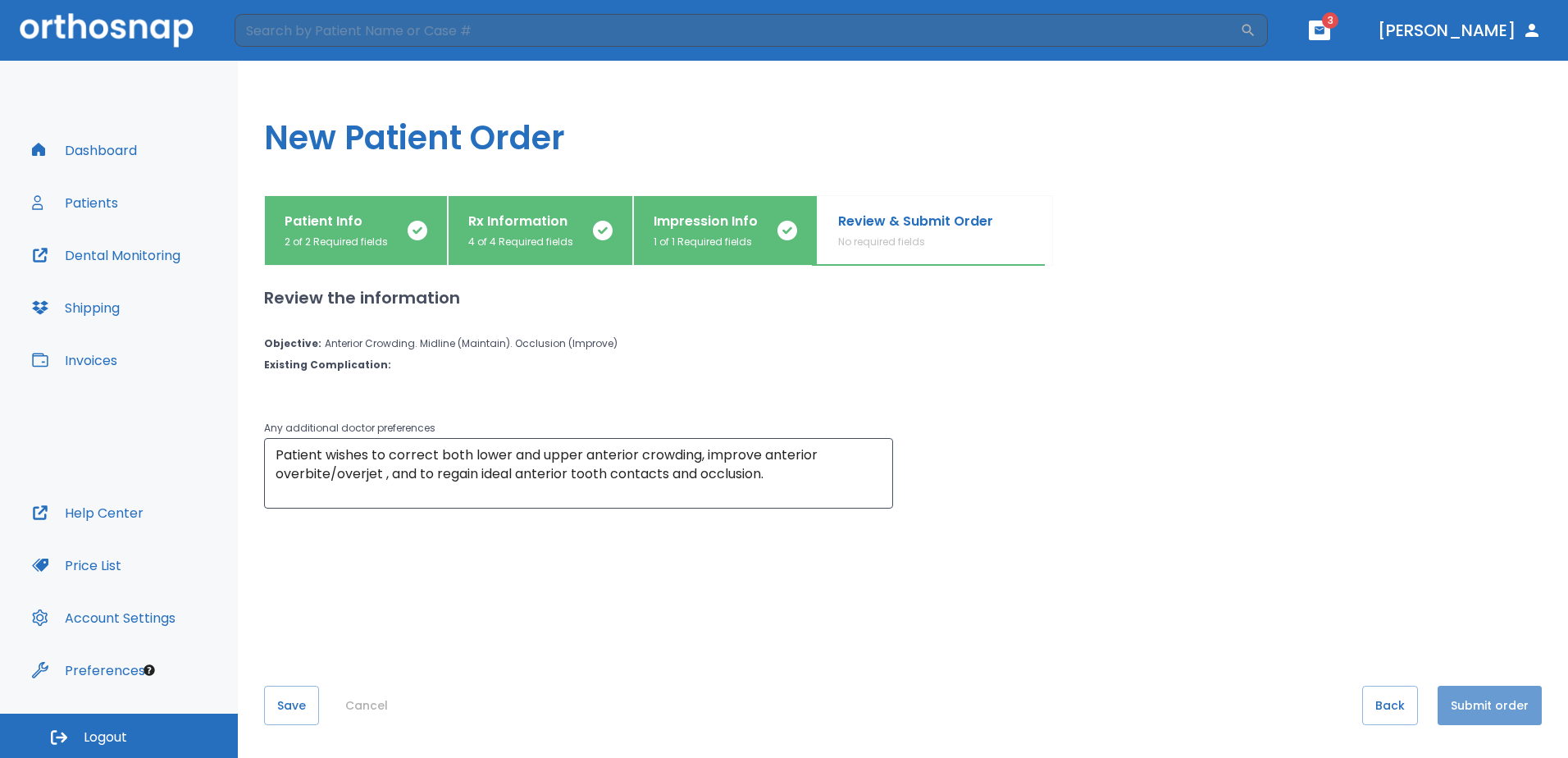
click at [1507, 703] on button "Submit order" at bounding box center [1489, 705] width 104 height 39
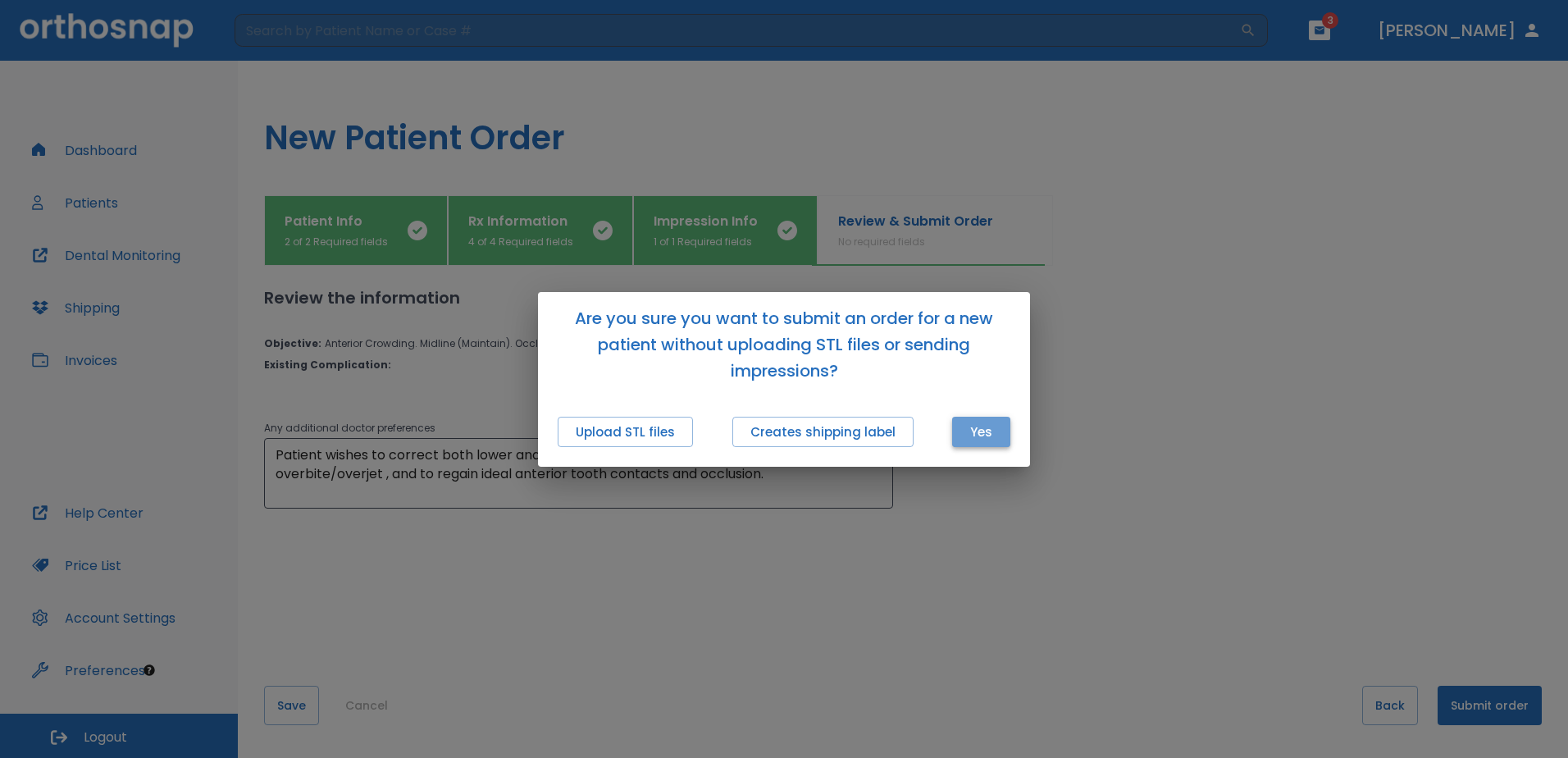
click at [986, 435] on button "Yes" at bounding box center [981, 431] width 59 height 30
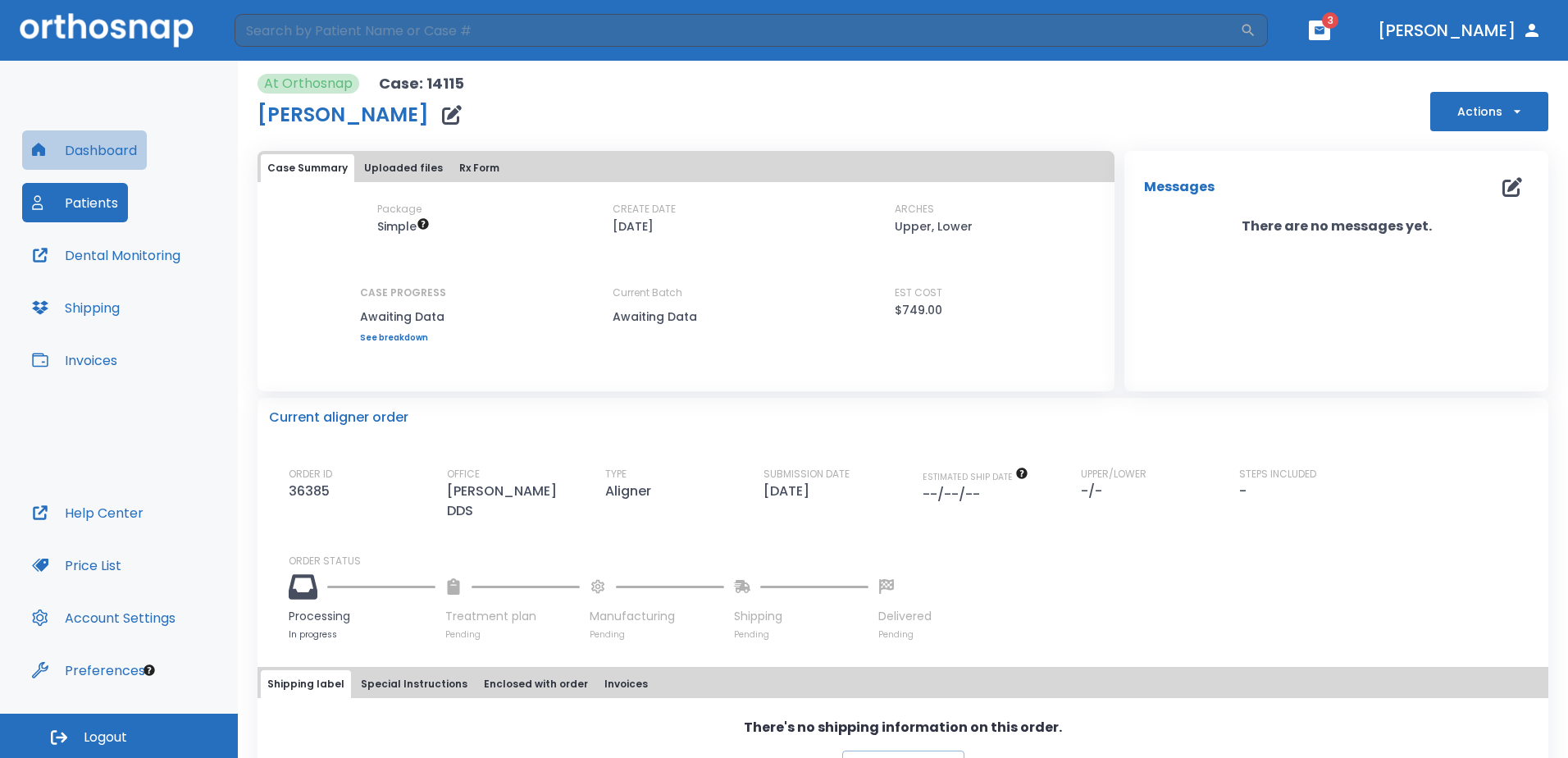
click at [64, 144] on button "Dashboard" at bounding box center [85, 150] width 125 height 39
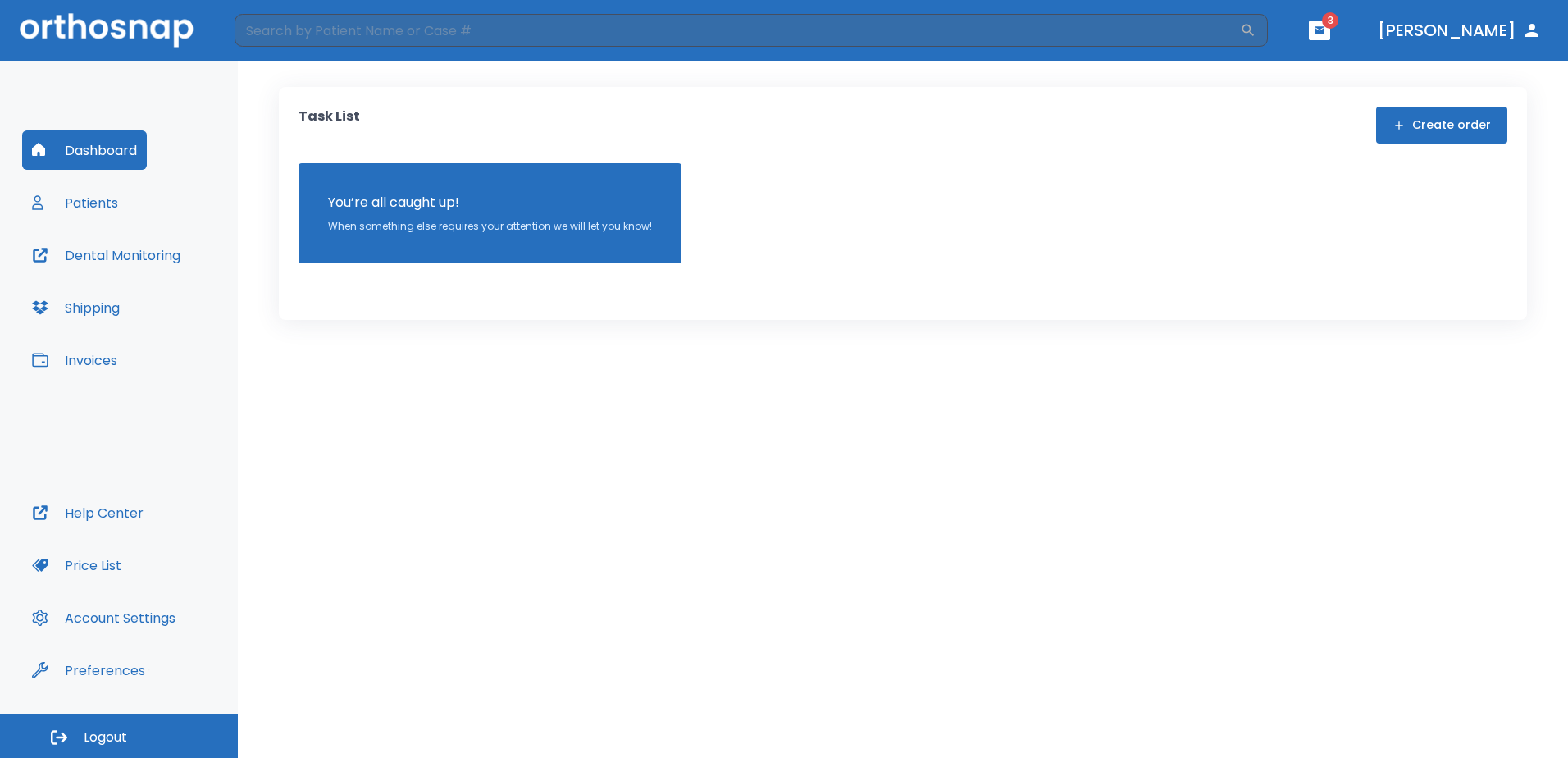
click at [113, 210] on button "Patients" at bounding box center [75, 202] width 105 height 39
